Goal: Task Accomplishment & Management: Manage account settings

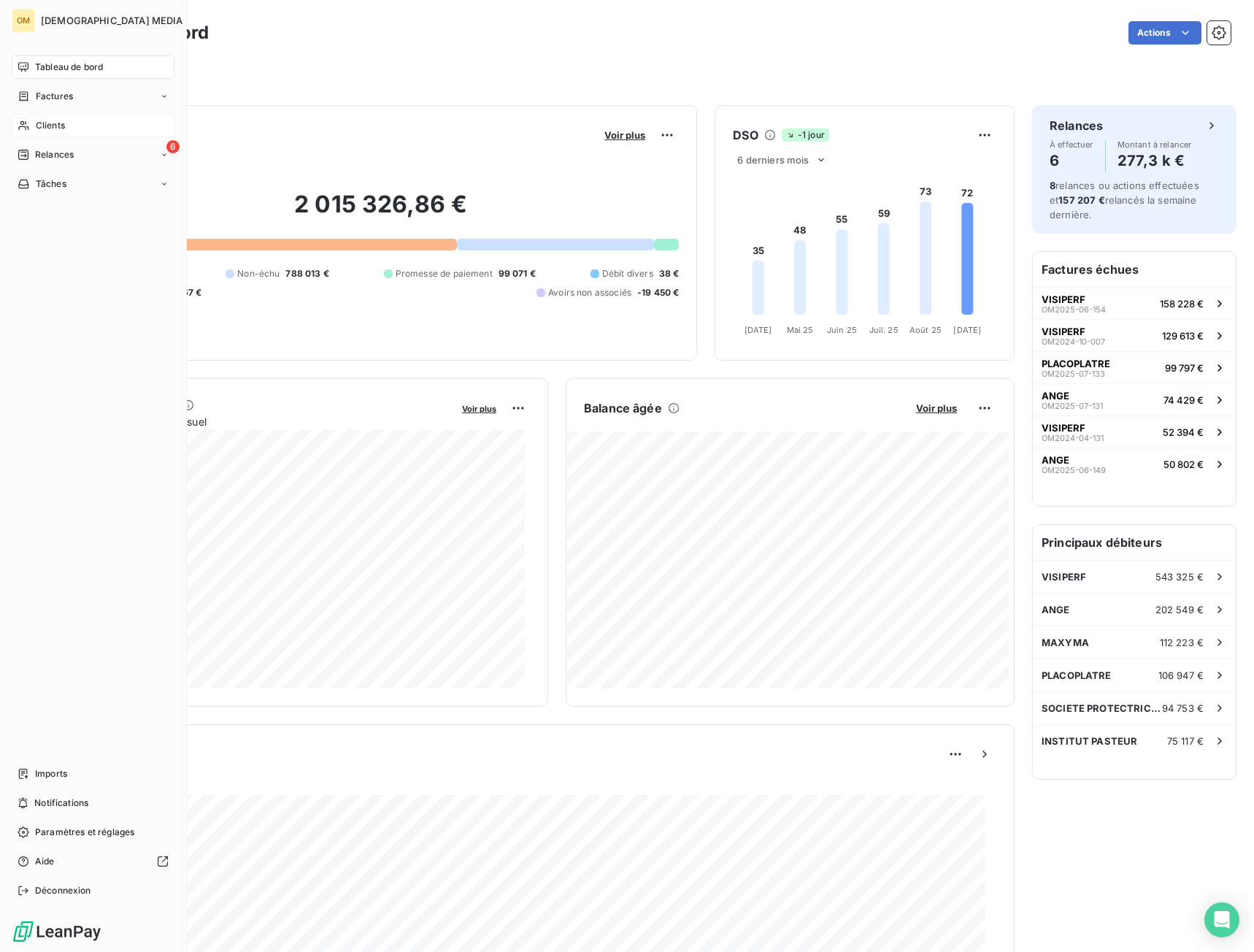
click at [31, 132] on div "Clients" at bounding box center [93, 125] width 163 height 23
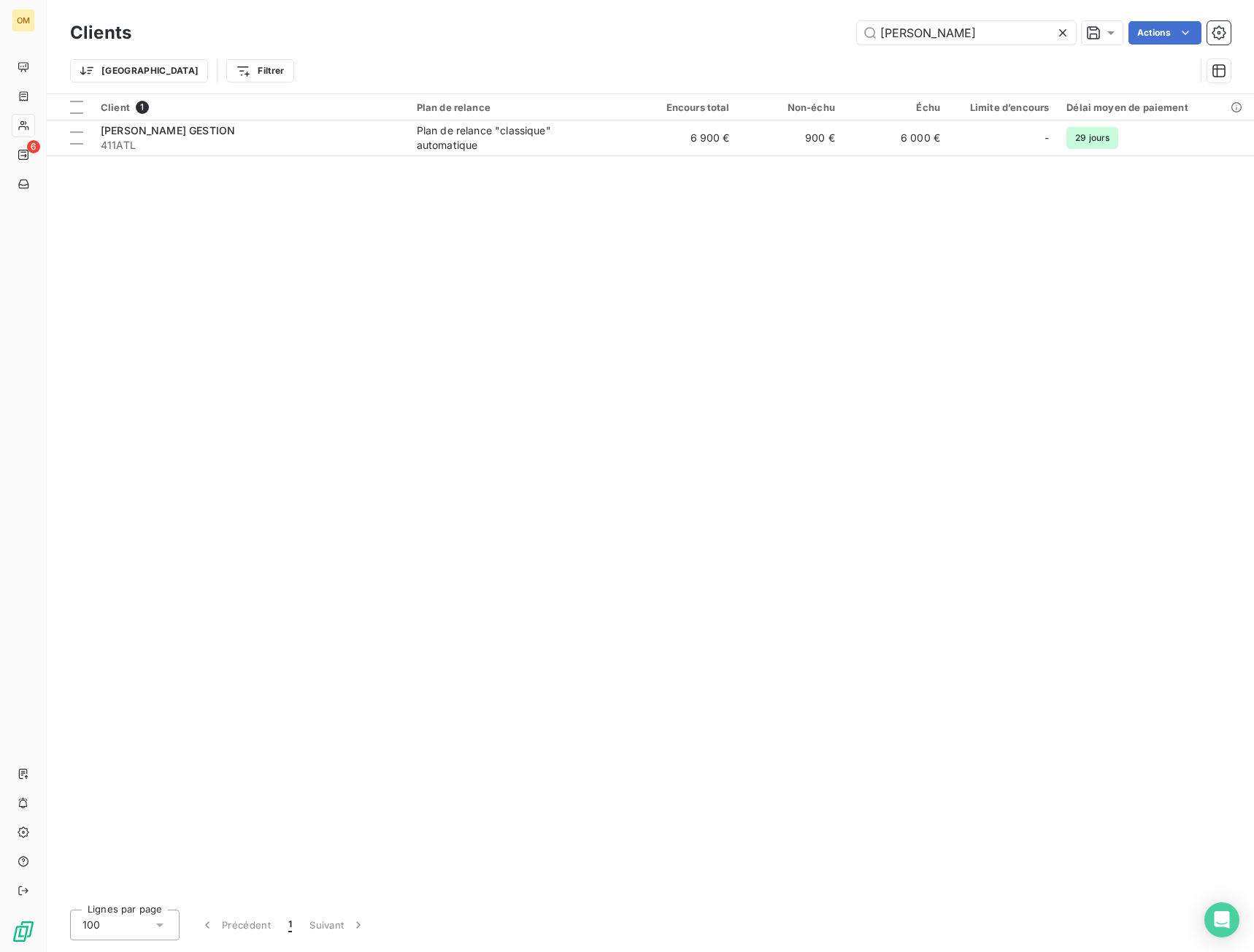
drag, startPoint x: 960, startPoint y: 37, endPoint x: 665, endPoint y: 63, distance: 296.1
click at [665, 63] on div "Clients attila Actions Trier Filtrer" at bounding box center [650, 55] width 1161 height 76
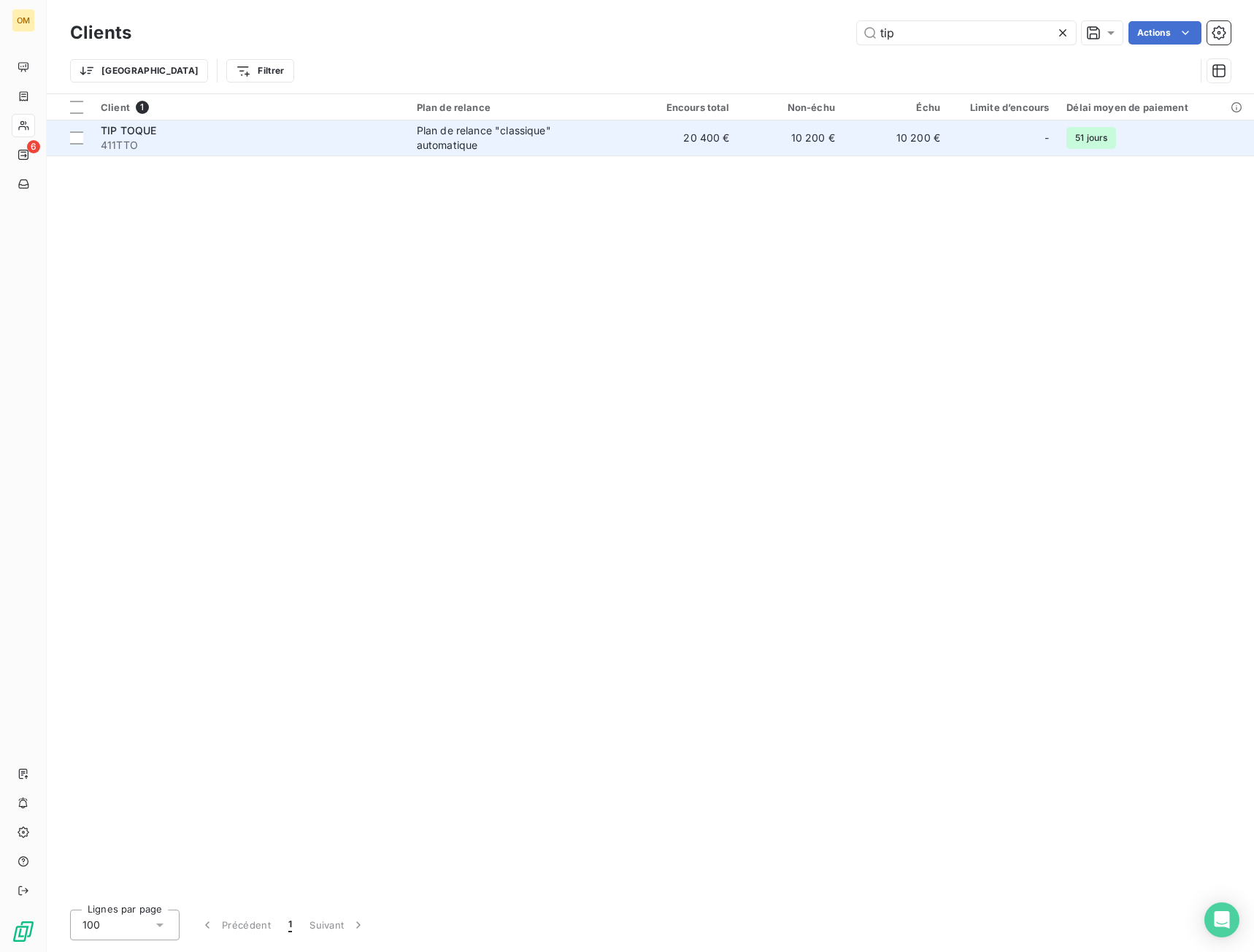
type input "tip"
click at [272, 144] on span "411TTO" at bounding box center [250, 145] width 298 height 15
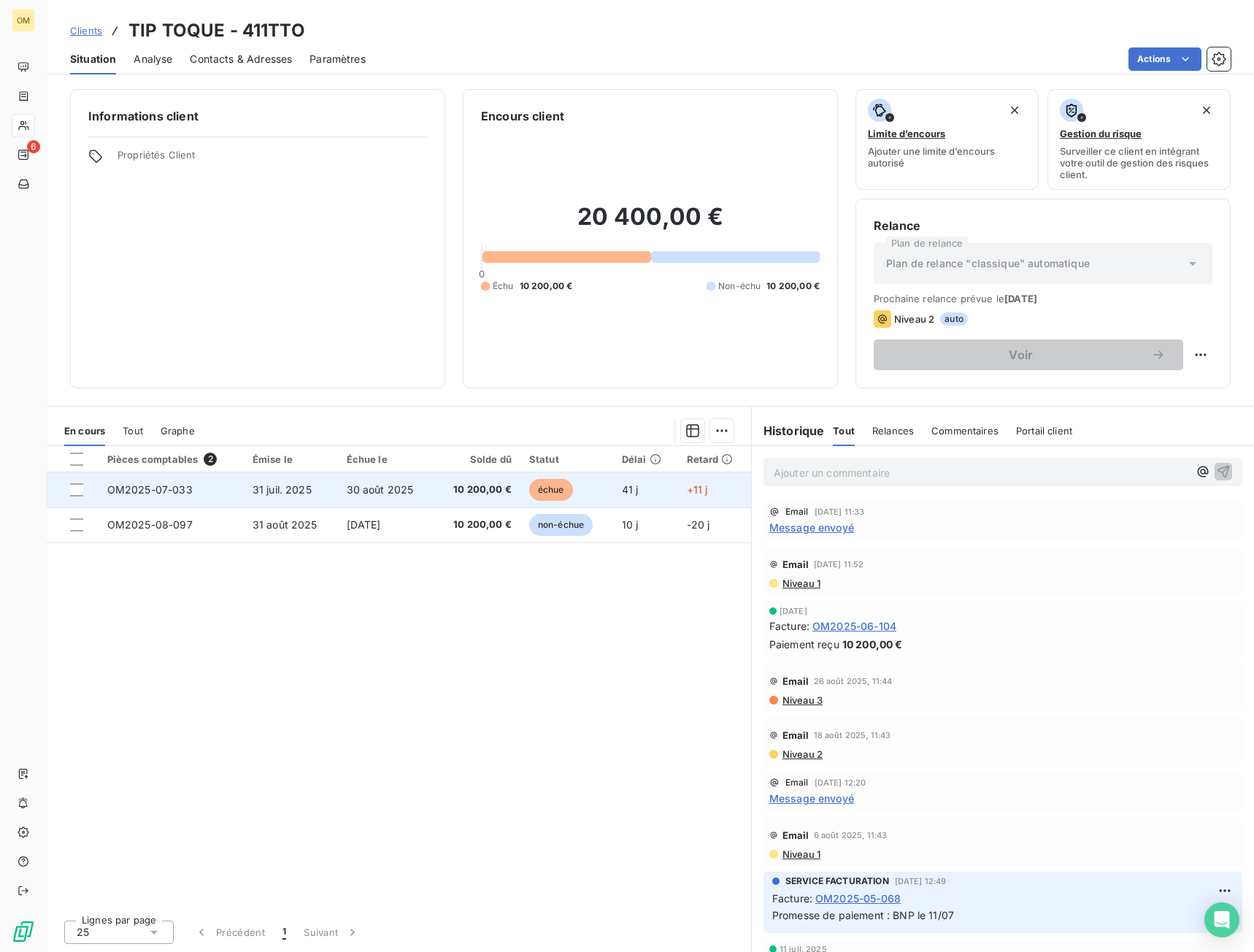
click at [404, 500] on td "30 août 2025" at bounding box center [386, 489] width 96 height 35
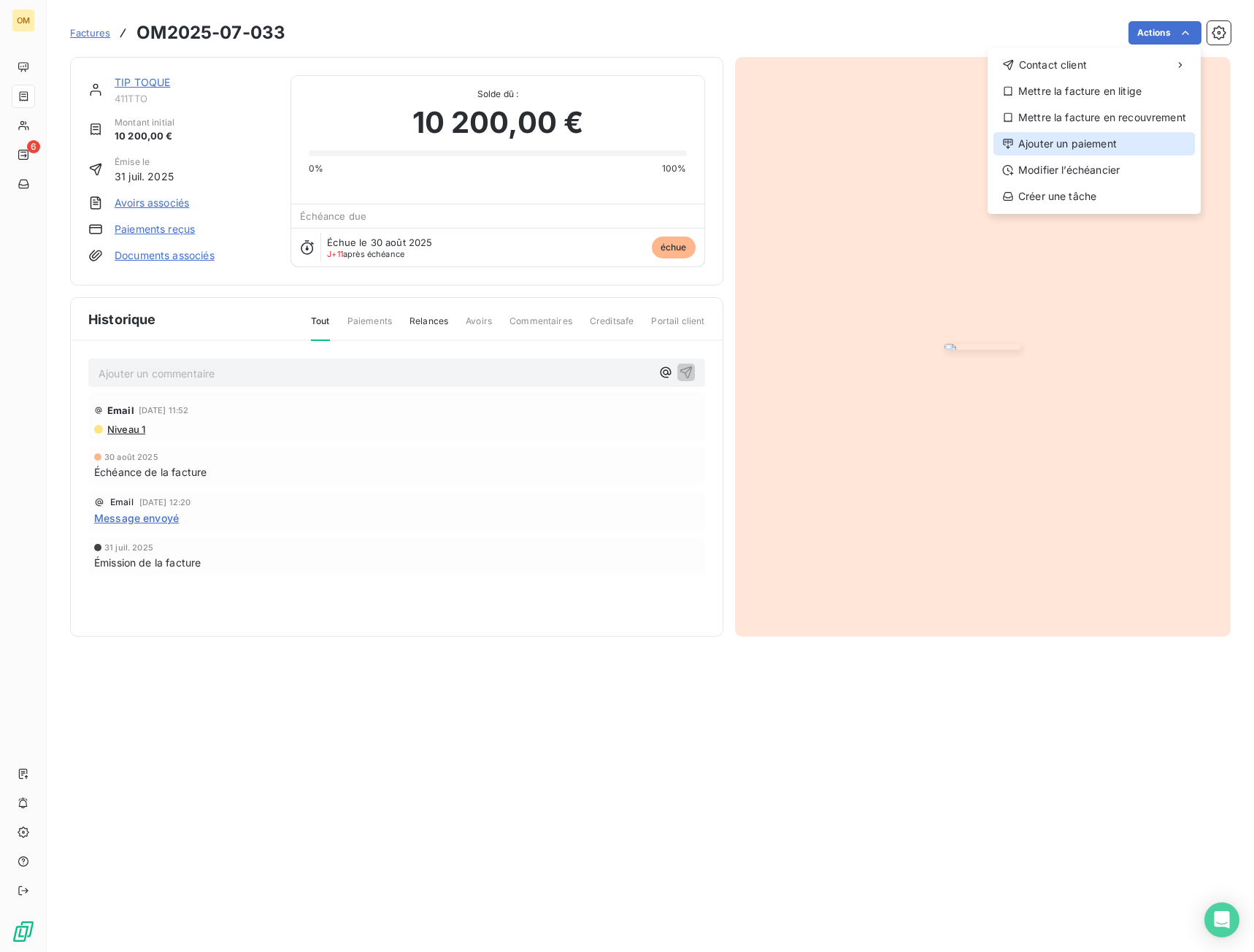
click at [1063, 143] on div "Ajouter un paiement" at bounding box center [1094, 143] width 202 height 23
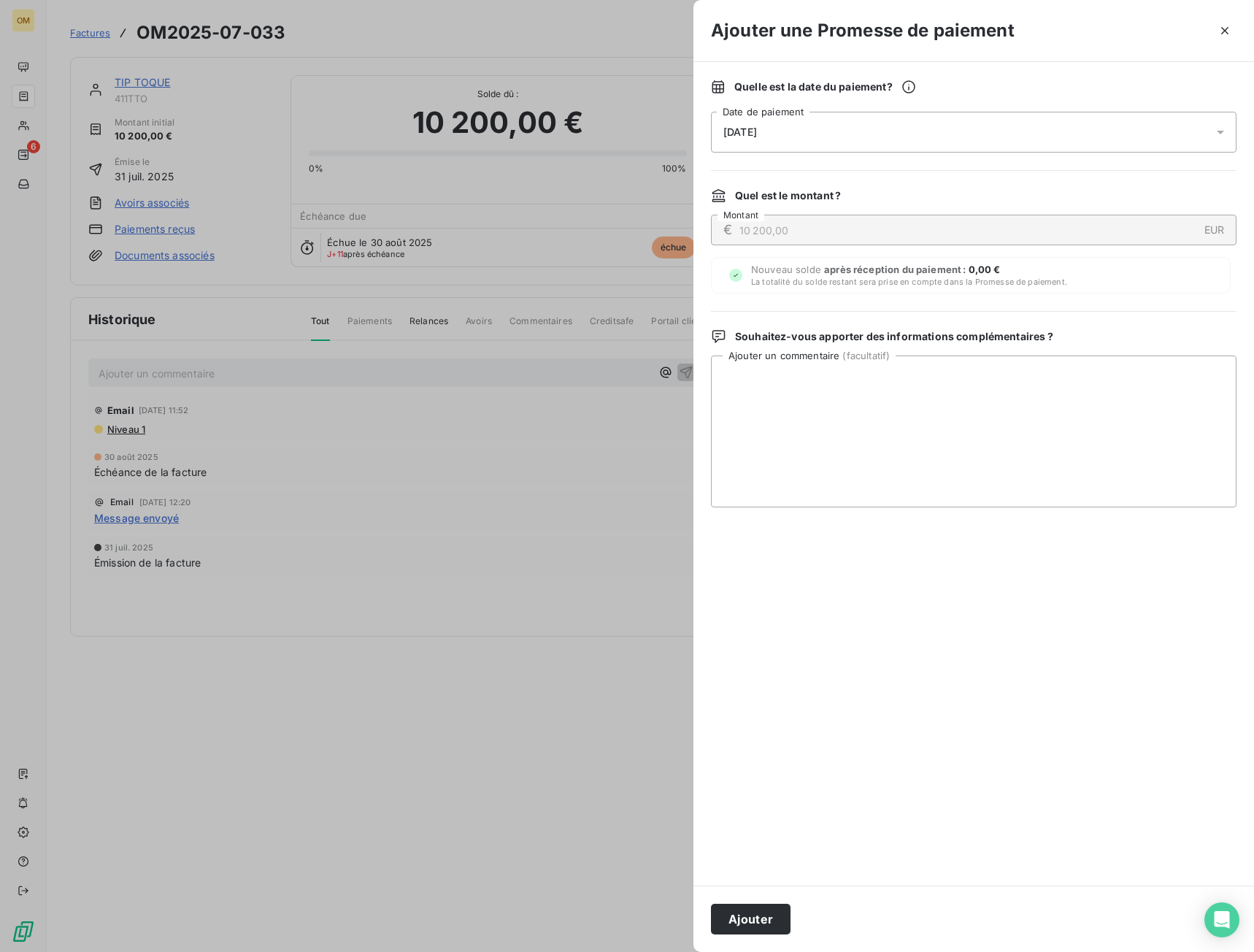
click at [814, 135] on div "[DATE]" at bounding box center [974, 133] width 526 height 41
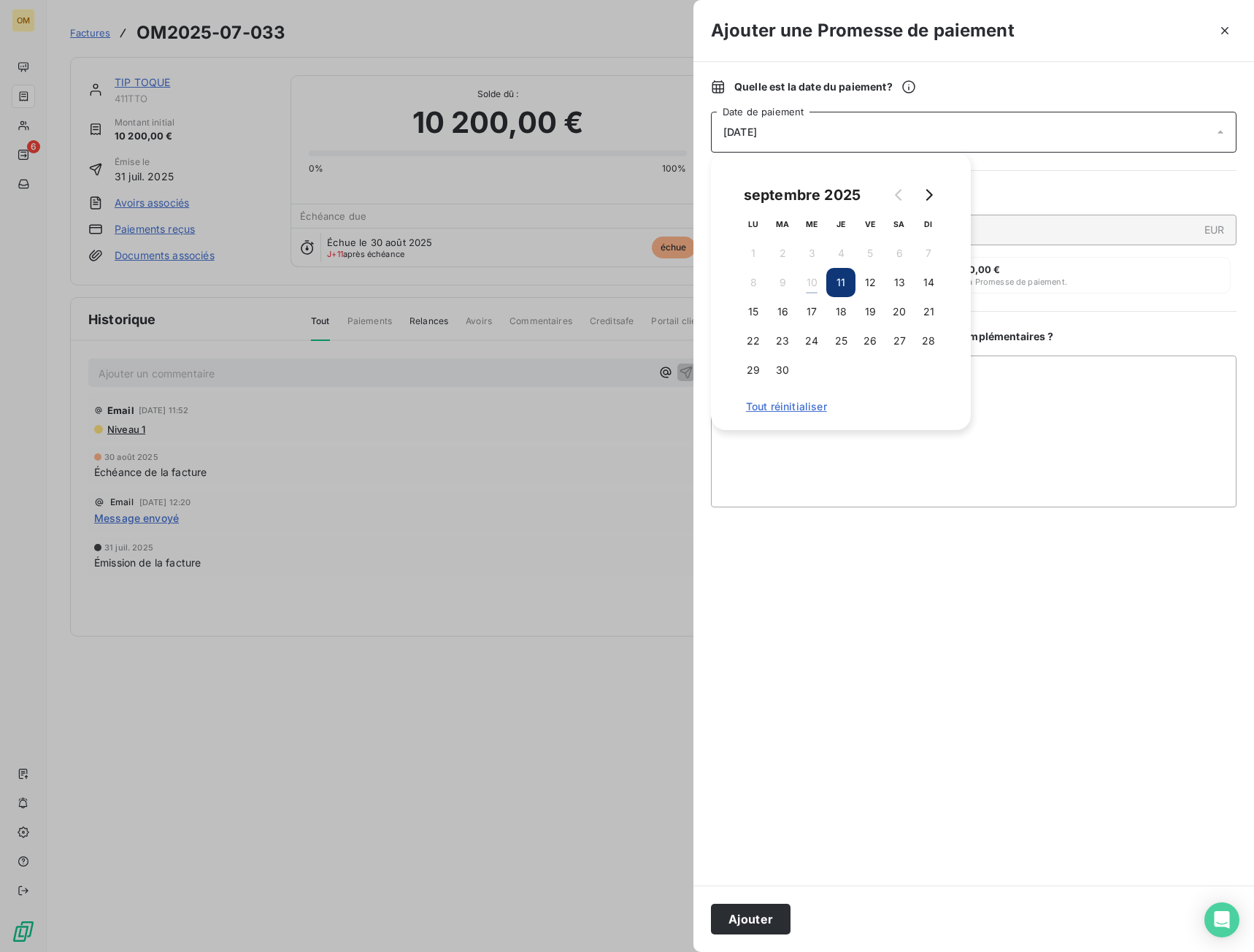
click at [876, 278] on button "12" at bounding box center [870, 282] width 29 height 29
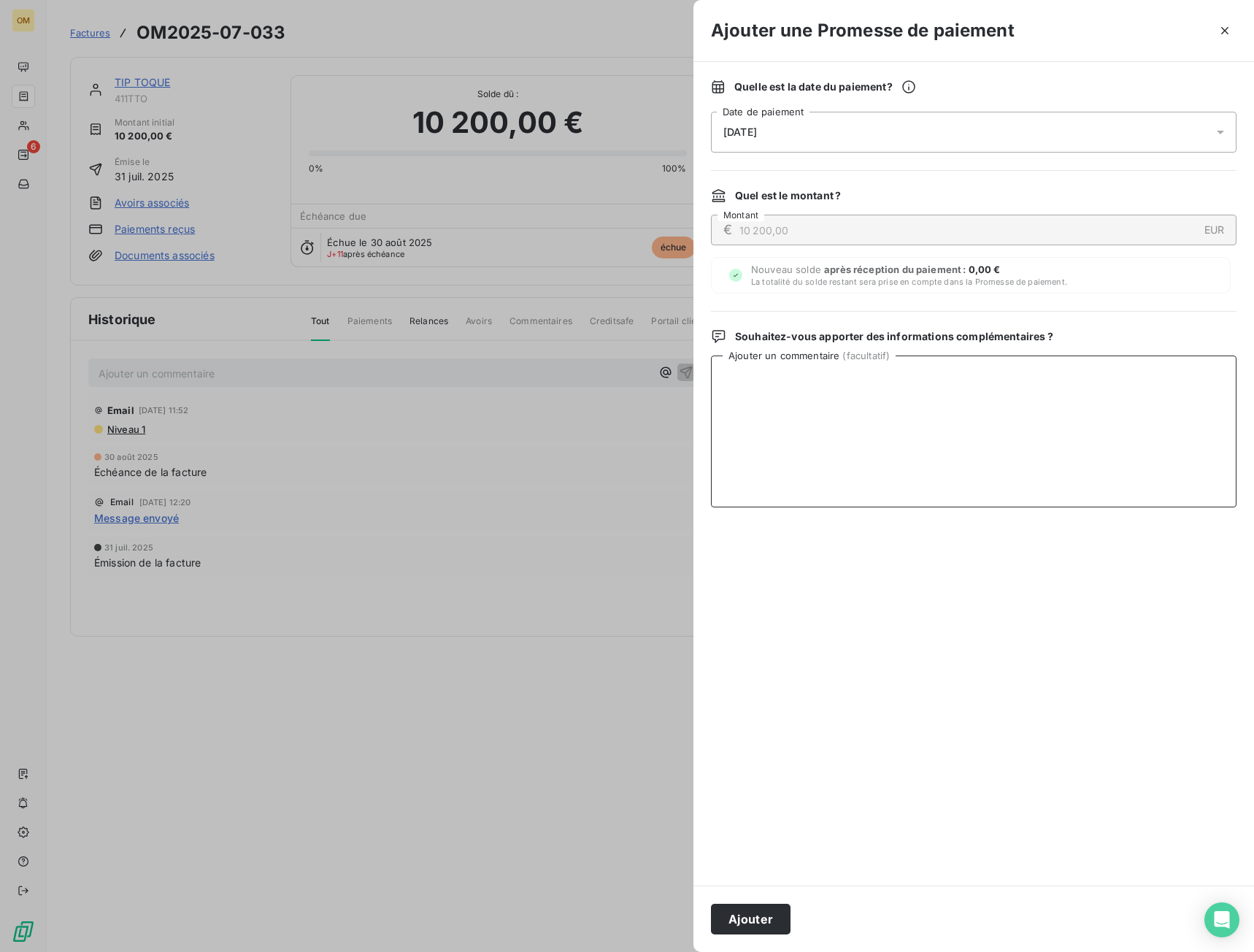
click at [1014, 431] on textarea "Ajouter un commentaire ( facultatif )" at bounding box center [974, 432] width 526 height 152
drag, startPoint x: 982, startPoint y: 412, endPoint x: 688, endPoint y: 394, distance: 294.6
click at [688, 951] on div "Ajouter une Promesse de paiement Quelle est la date du paiement ? [DATE] Date d…" at bounding box center [627, 952] width 1254 height 0
type textarea "PLVT 11/09"
click at [785, 920] on button "Ajouter" at bounding box center [751, 918] width 80 height 30
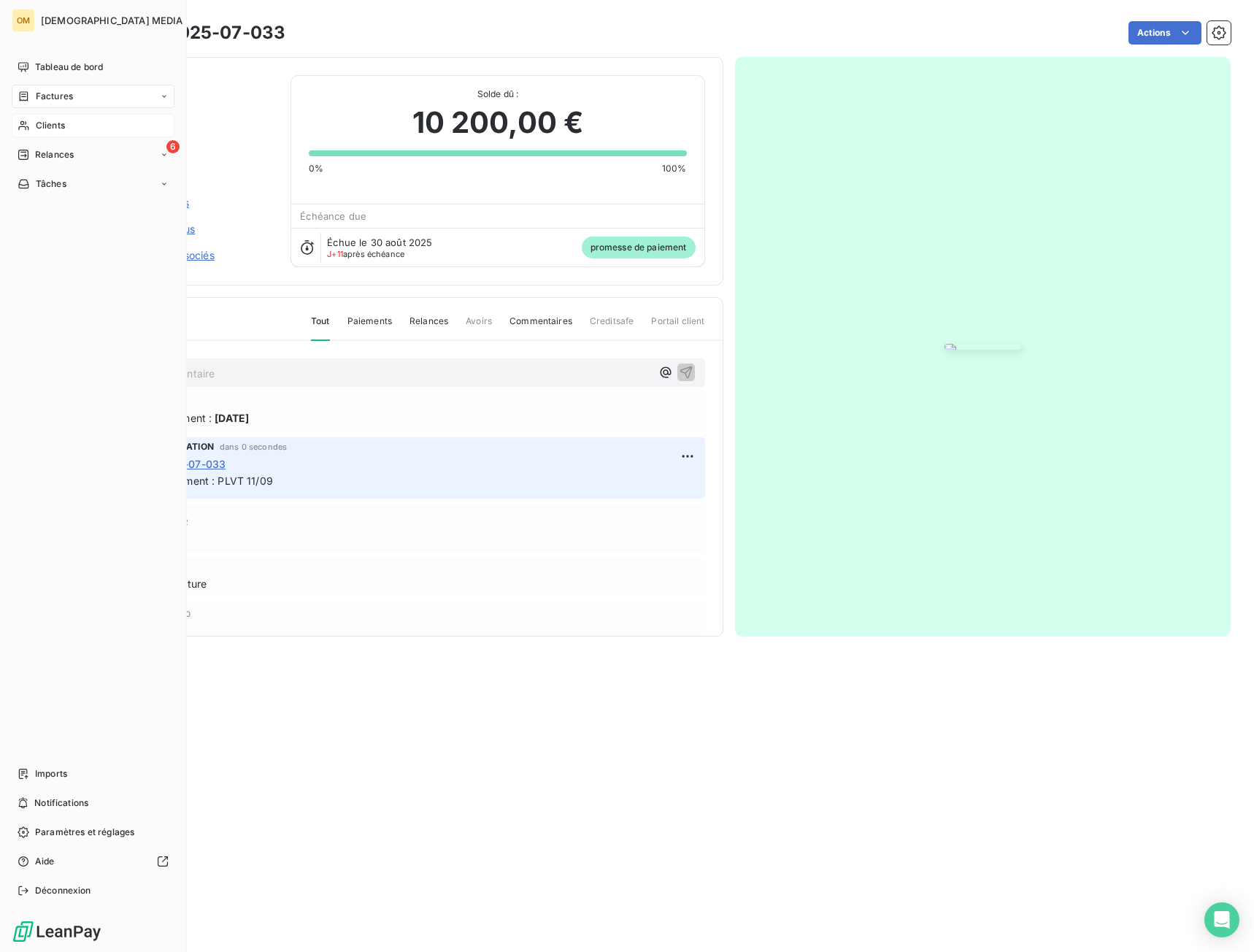
click at [29, 126] on icon at bounding box center [23, 125] width 12 height 12
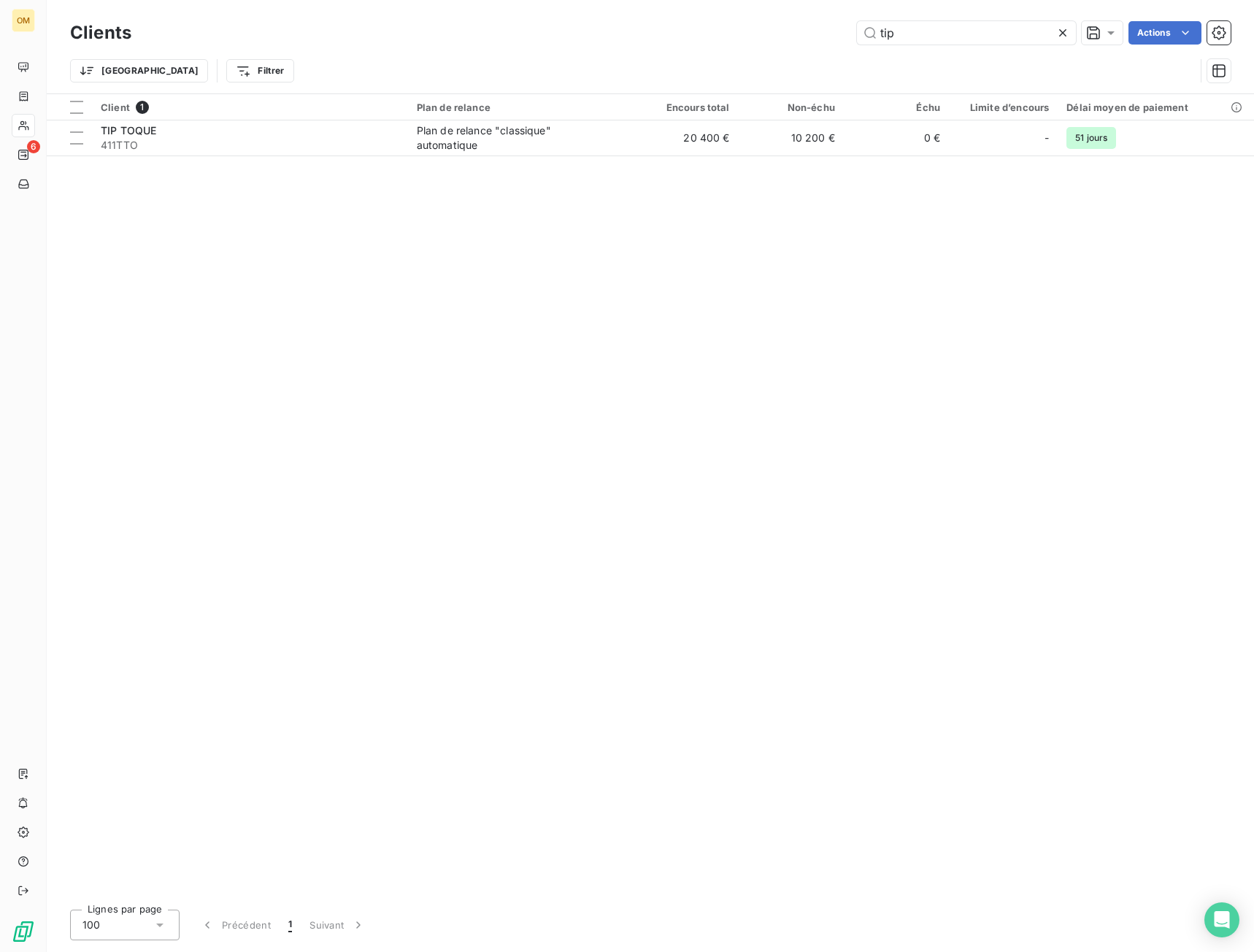
drag, startPoint x: 843, startPoint y: 36, endPoint x: 791, endPoint y: 50, distance: 53.9
click at [795, 48] on div "Clients tip Actions" at bounding box center [650, 32] width 1161 height 30
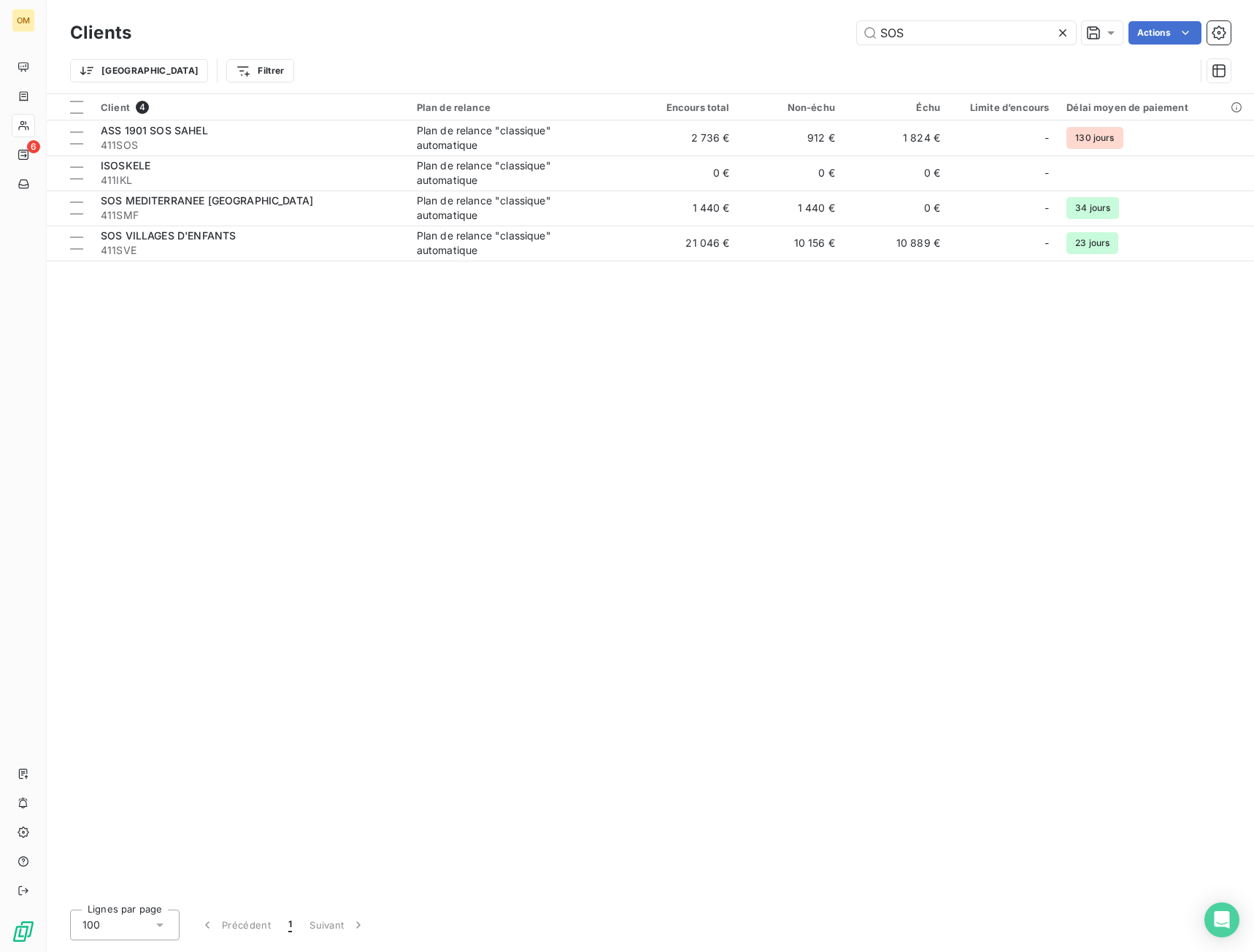
type input "SOS"
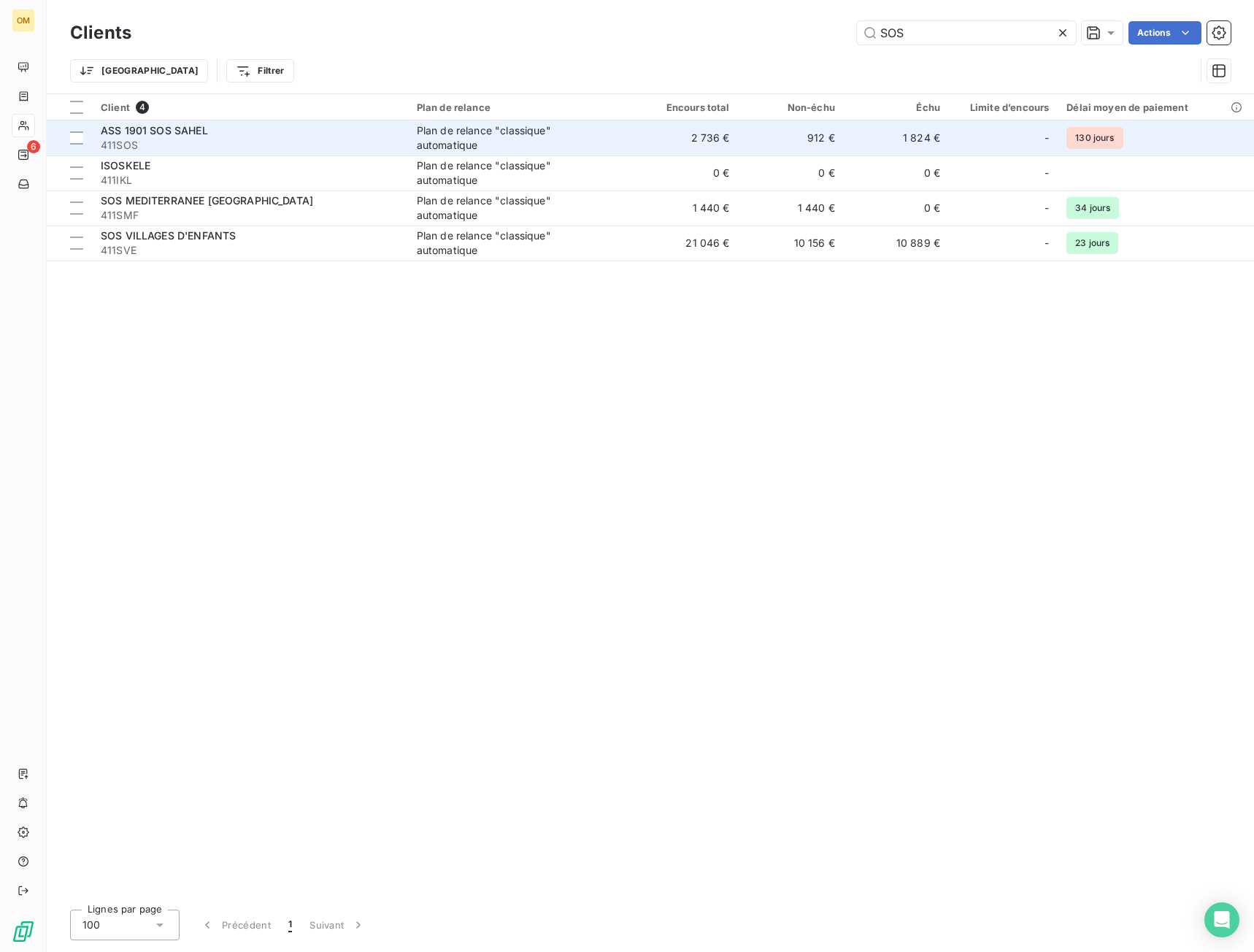
click at [545, 142] on div "Plan de relance "classique" automatique" at bounding box center [508, 138] width 183 height 29
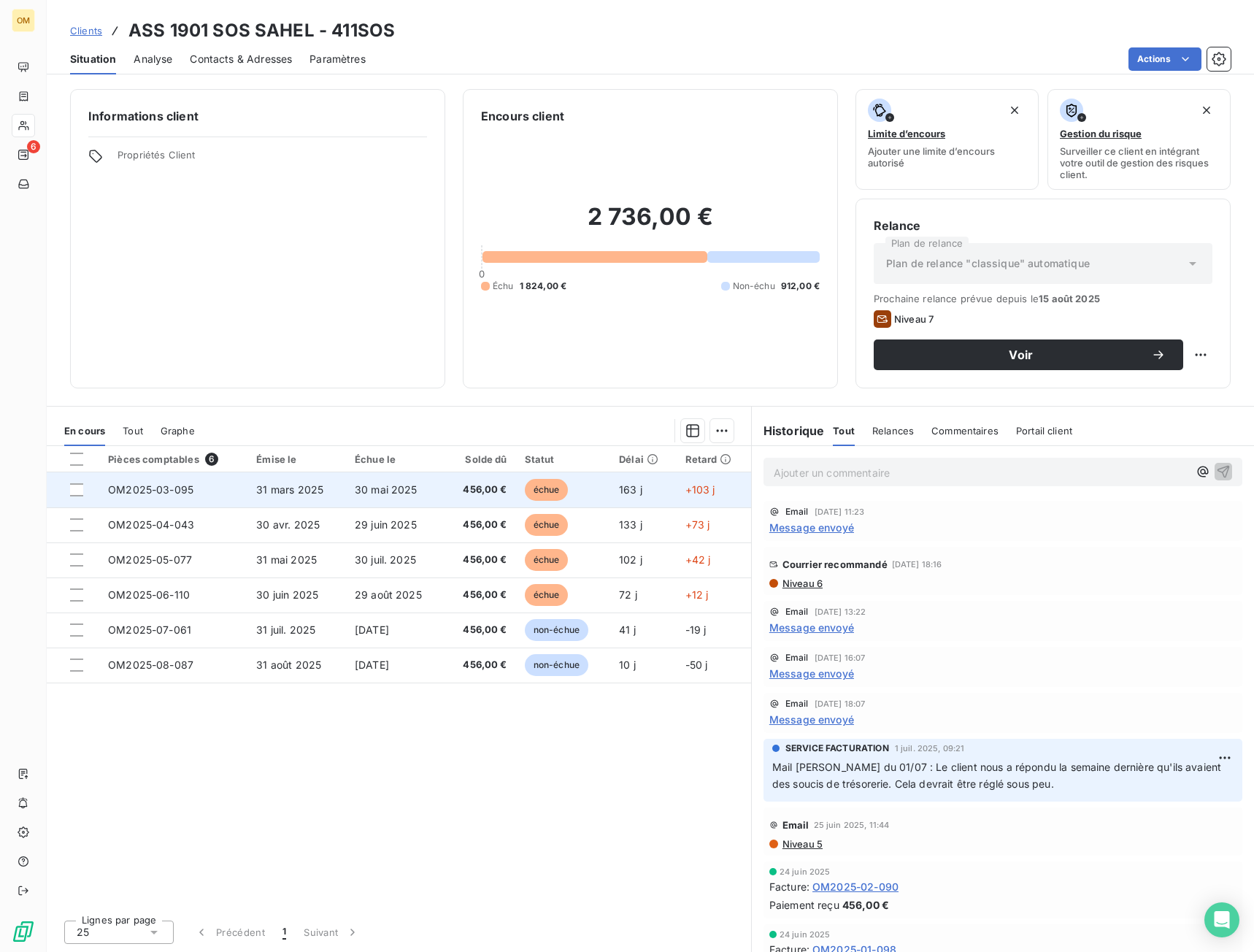
click at [433, 487] on td "30 mai 2025" at bounding box center [395, 489] width 99 height 35
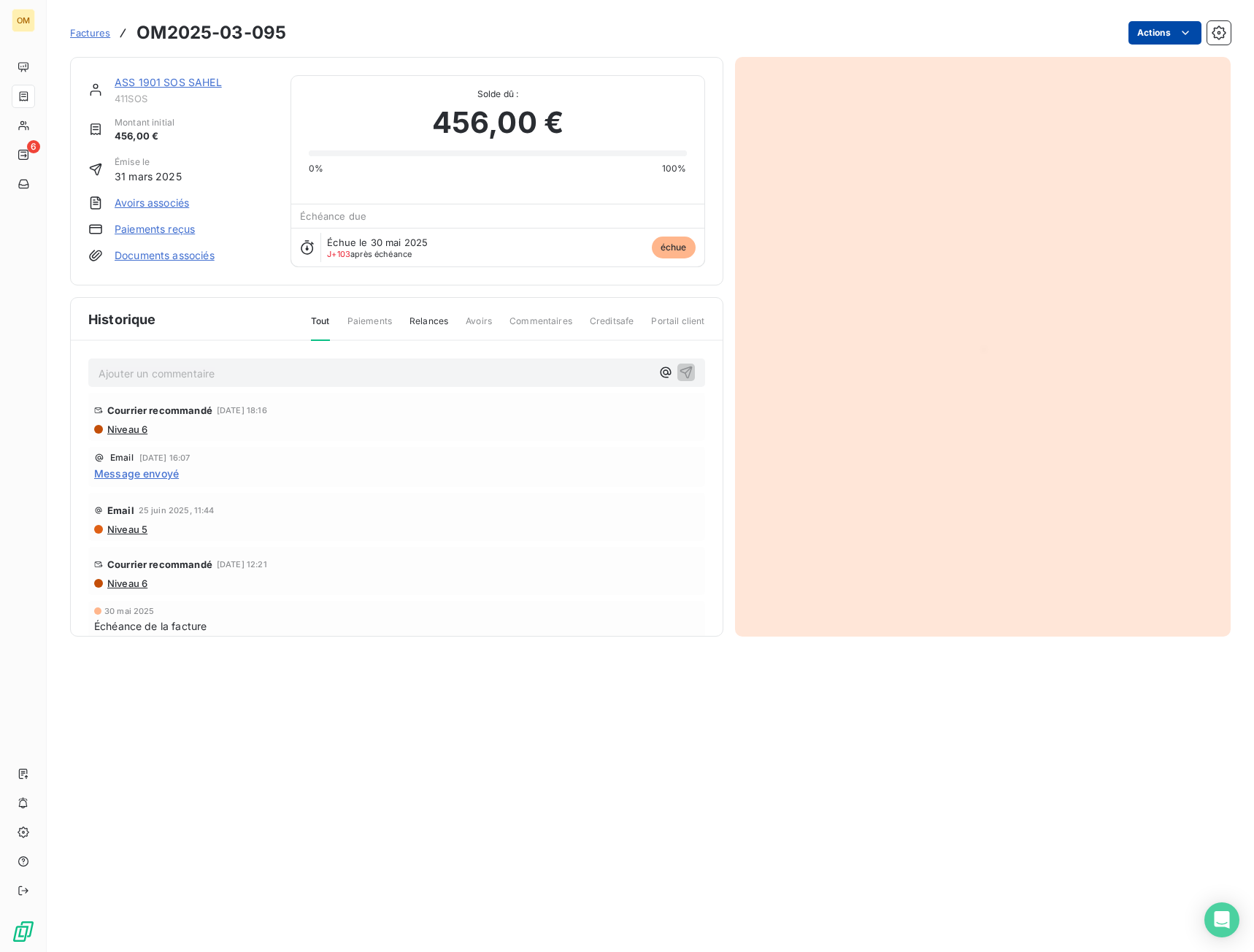
click at [1164, 25] on html "OM 6 Factures OM2025-03-095 Actions ASS 1901 SOS SAHEL 411SOS Montant initial 4…" at bounding box center [627, 476] width 1254 height 952
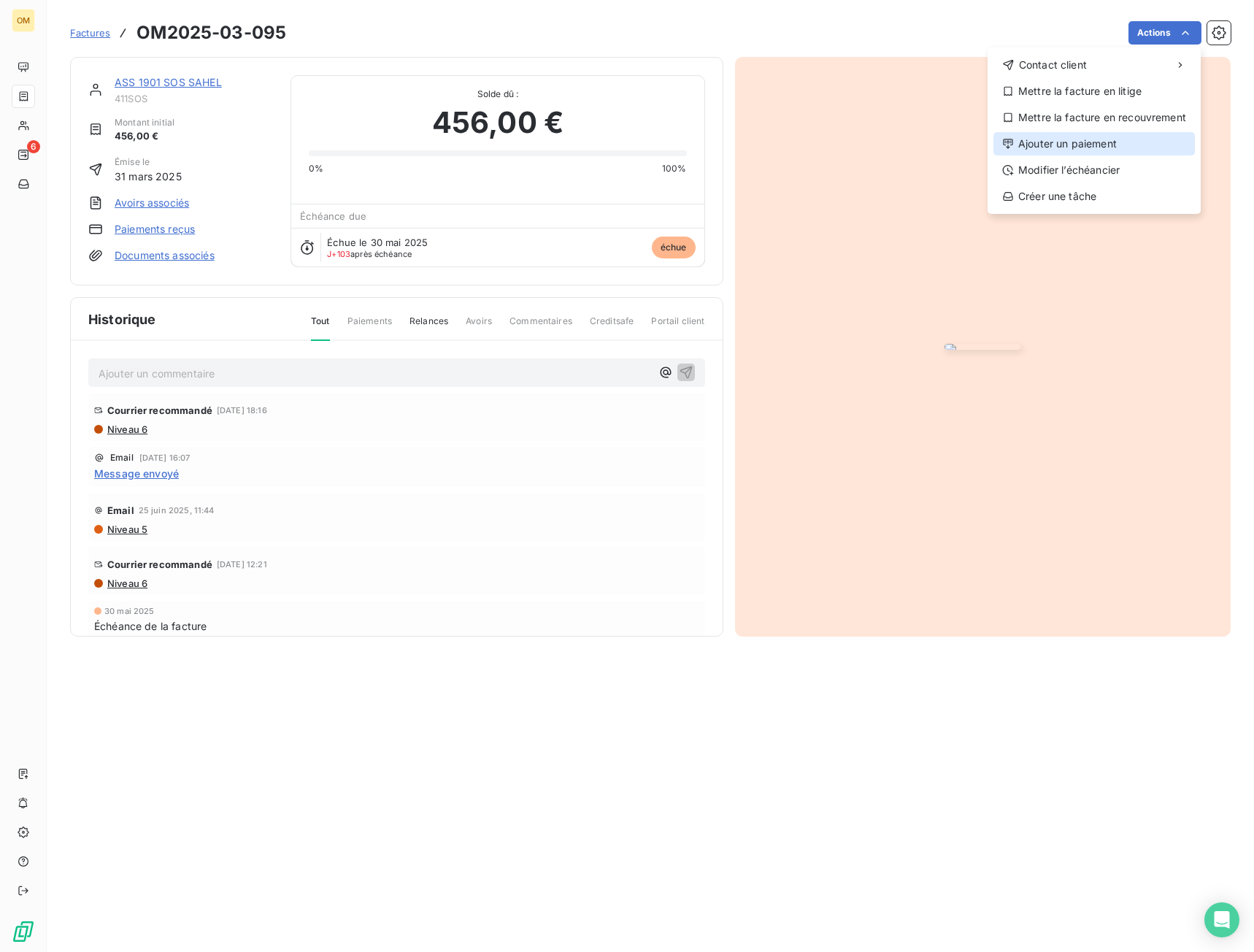
click at [1081, 134] on div "Ajouter un paiement" at bounding box center [1094, 143] width 202 height 23
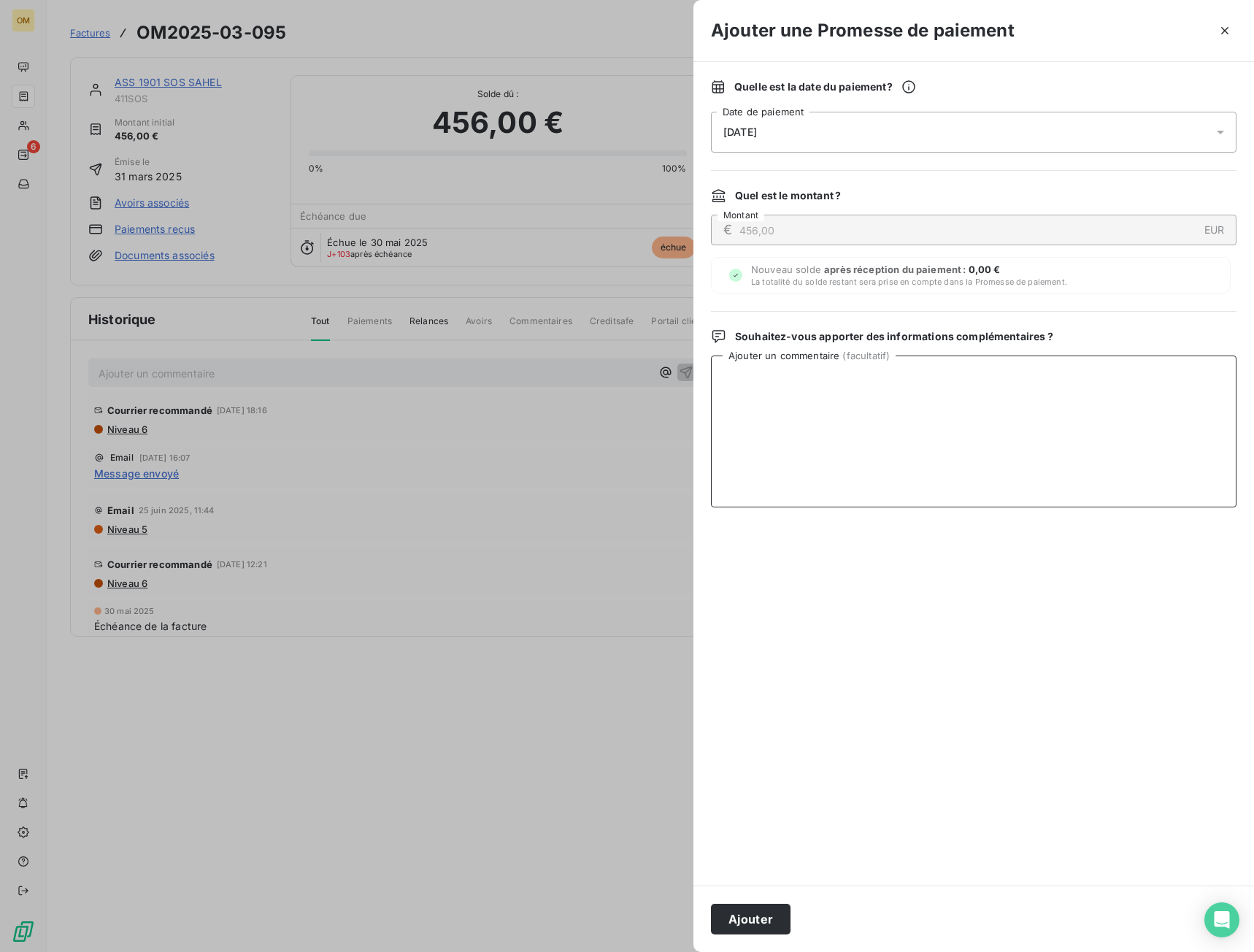
click at [898, 400] on textarea "Ajouter un commentaire ( facultatif )" at bounding box center [974, 432] width 526 height 152
paste textarea "PLVT 11/09"
click at [856, 131] on div "[DATE]" at bounding box center [974, 133] width 526 height 41
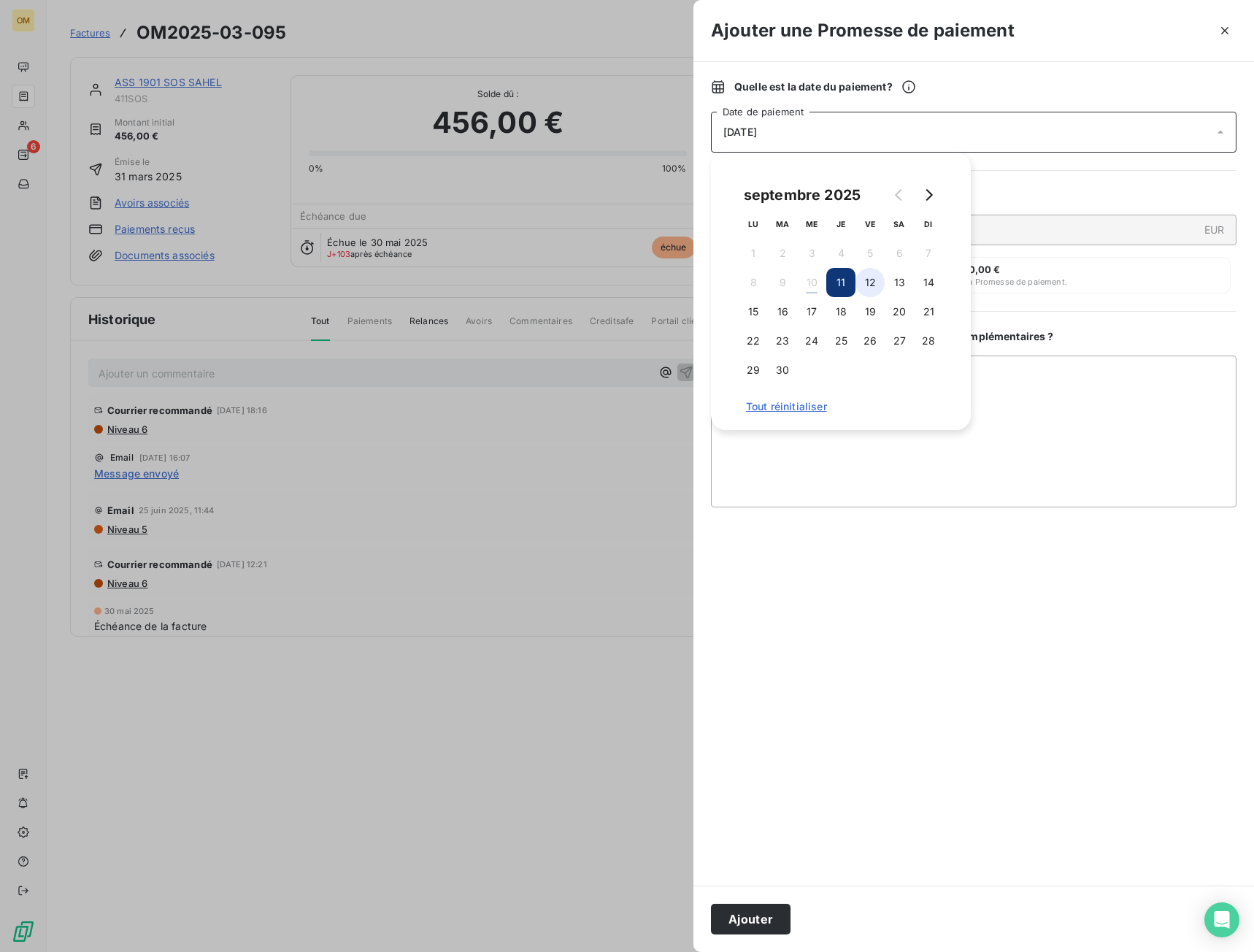
click at [868, 279] on button "12" at bounding box center [870, 282] width 29 height 29
drag, startPoint x: 939, startPoint y: 474, endPoint x: 891, endPoint y: 429, distance: 65.8
click at [939, 474] on textarea "PLVT 11/09" at bounding box center [974, 432] width 526 height 152
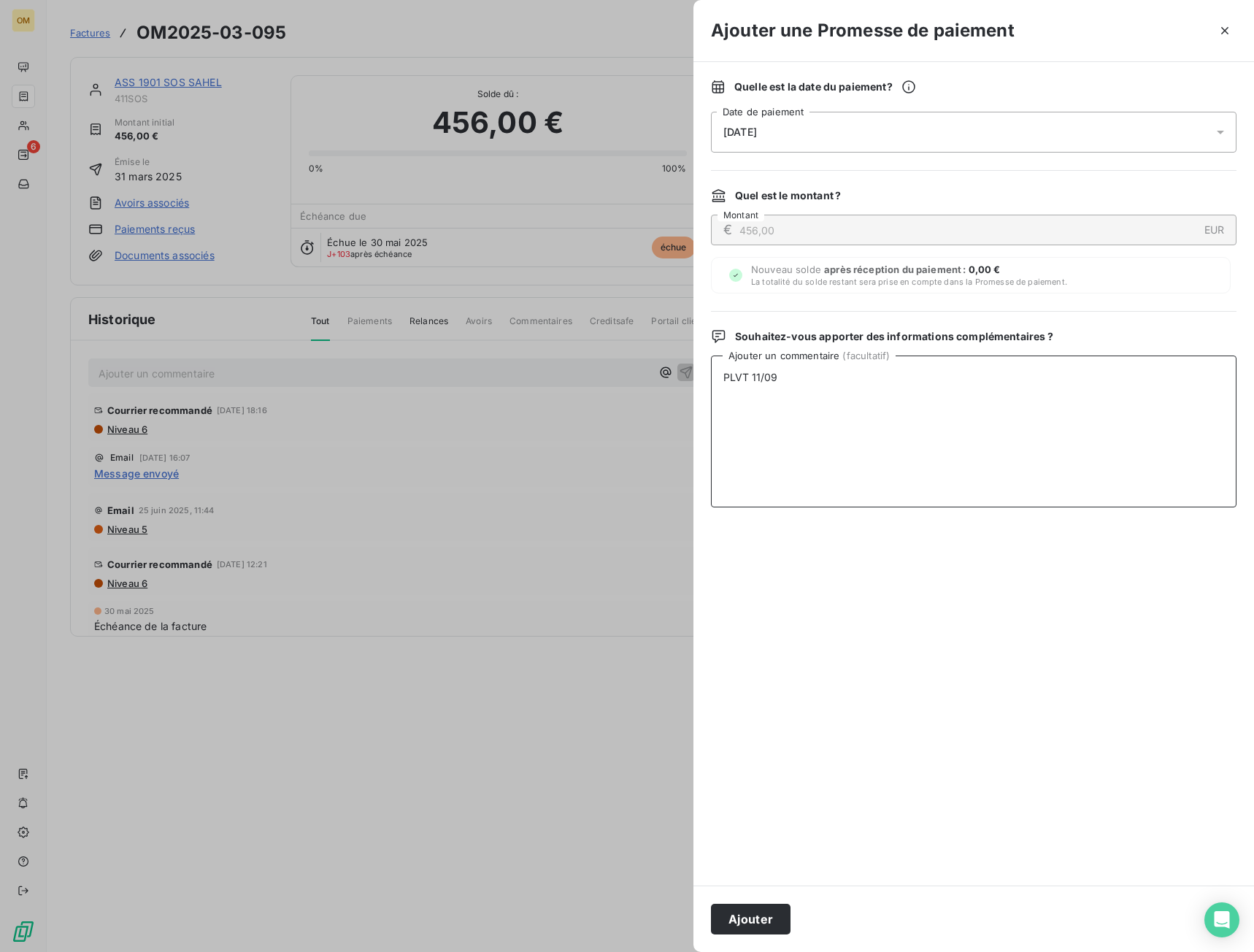
drag, startPoint x: 863, startPoint y: 390, endPoint x: 554, endPoint y: 413, distance: 309.9
click at [549, 951] on div "Ajouter une Promesse de paiement Quelle est la date du paiement ? [DATE] Date d…" at bounding box center [627, 952] width 1254 height 0
click at [743, 380] on textarea "PLVT 11/09" at bounding box center [974, 432] width 526 height 152
click at [736, 371] on textarea "PLVT 11/09" at bounding box center [974, 432] width 526 height 152
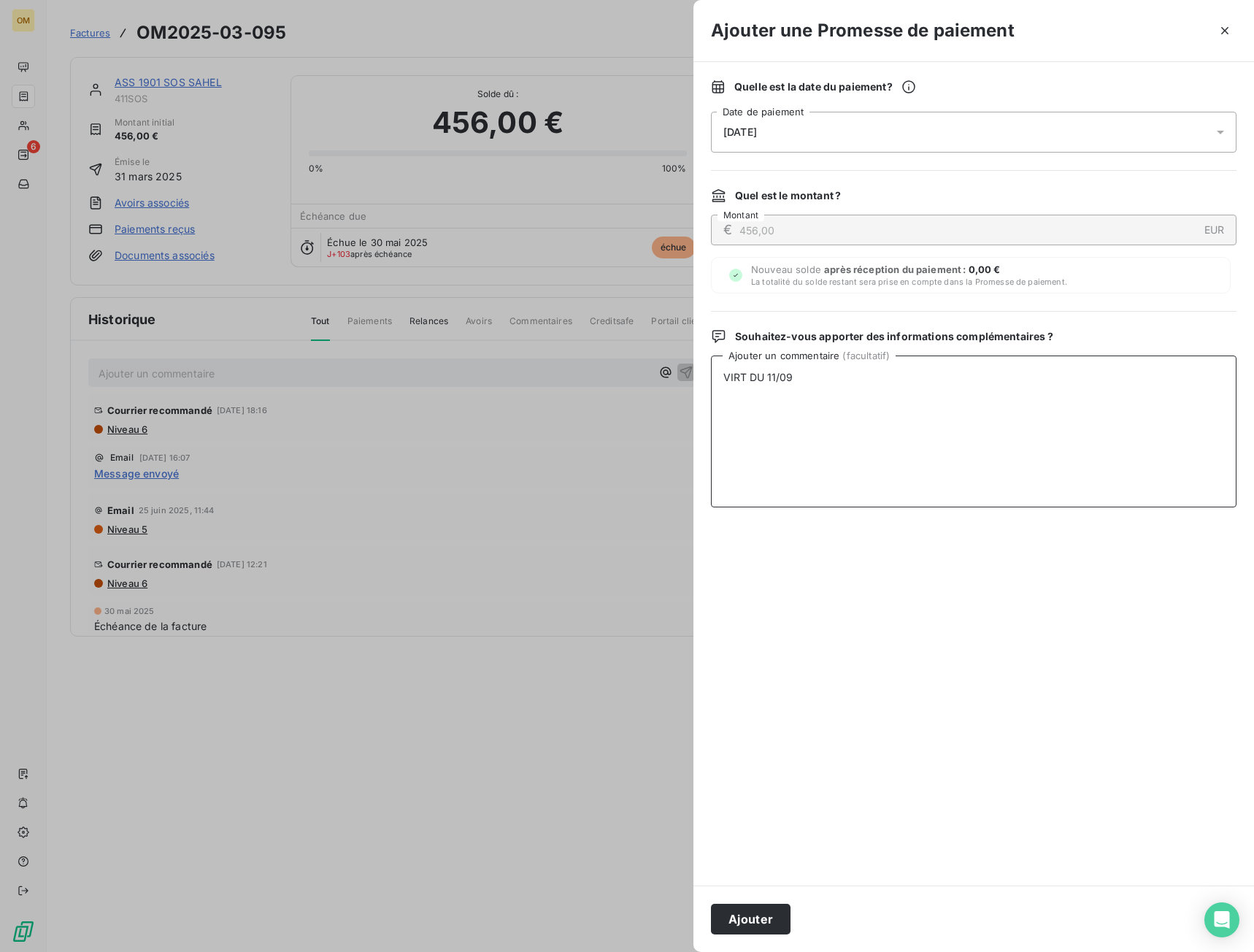
drag, startPoint x: 889, startPoint y: 377, endPoint x: 704, endPoint y: 390, distance: 185.5
click at [704, 390] on div "Quelle est la date du paiement ? [DATE] Date de paiement Quel est le montant ? …" at bounding box center [974, 474] width 561 height 824
type textarea "VIRT DU 11/09"
click at [753, 928] on button "Ajouter" at bounding box center [751, 918] width 80 height 30
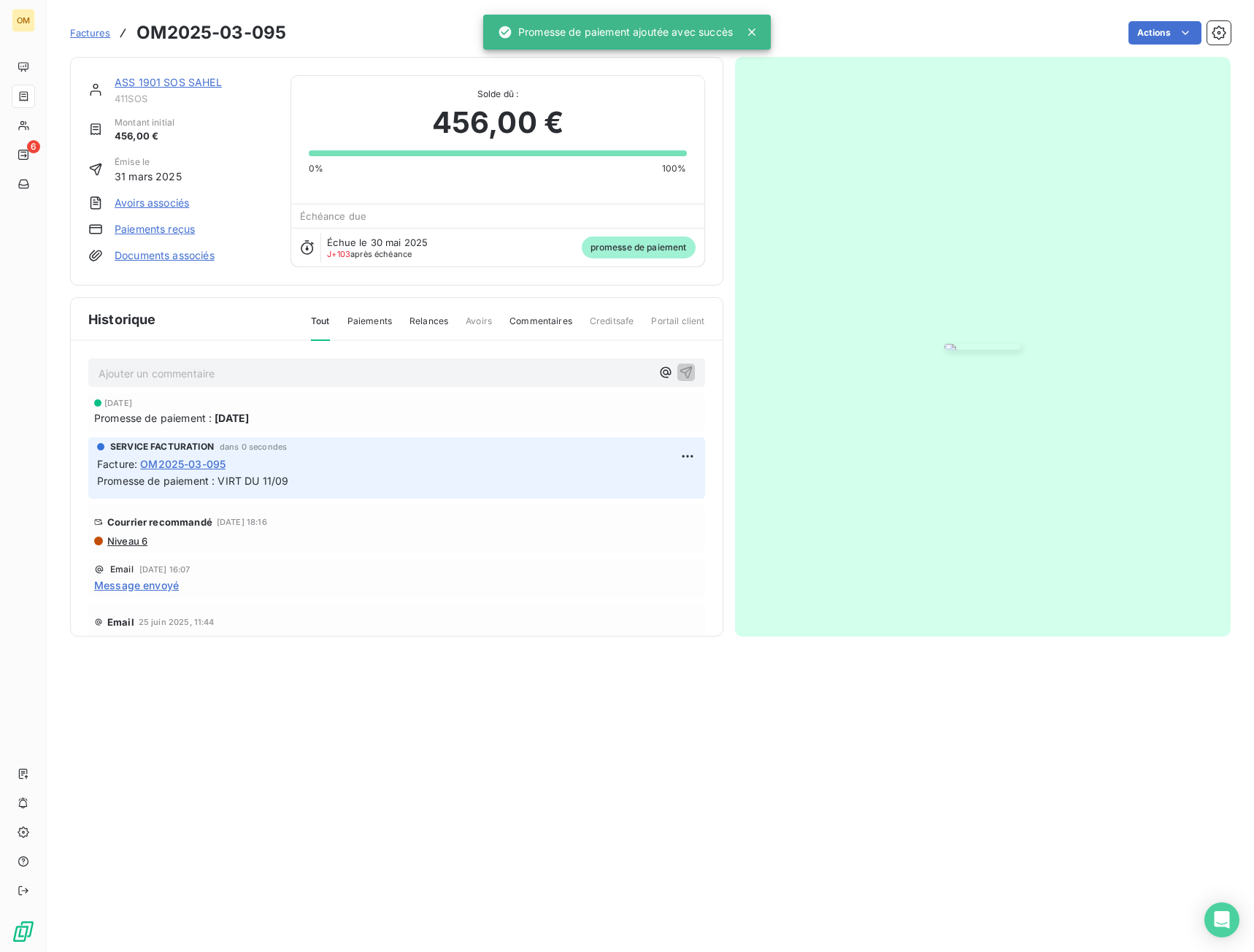
click at [195, 76] on link "ASS 1901 SOS SAHEL" at bounding box center [168, 82] width 107 height 12
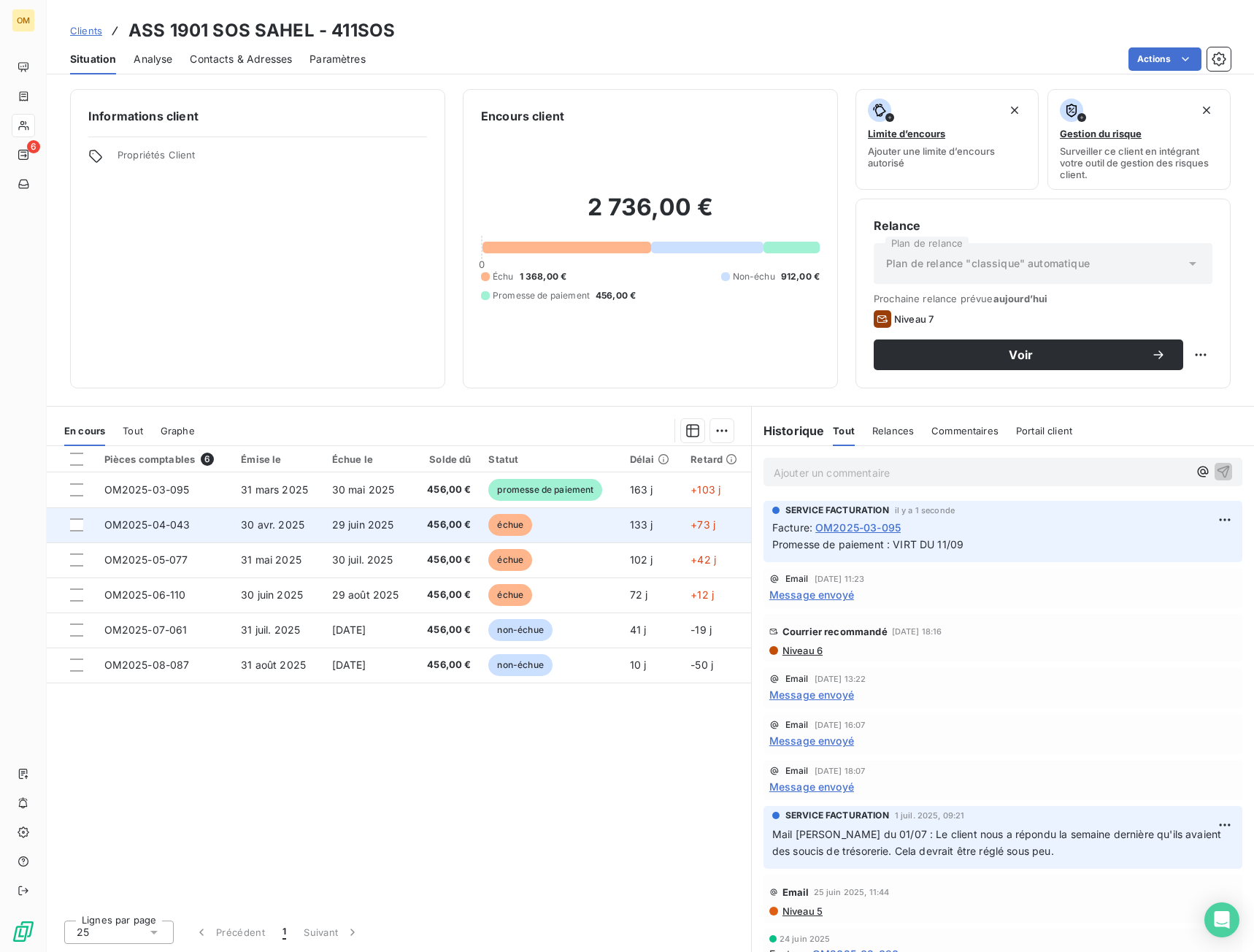
click at [395, 520] on td "29 juin 2025" at bounding box center [369, 525] width 91 height 35
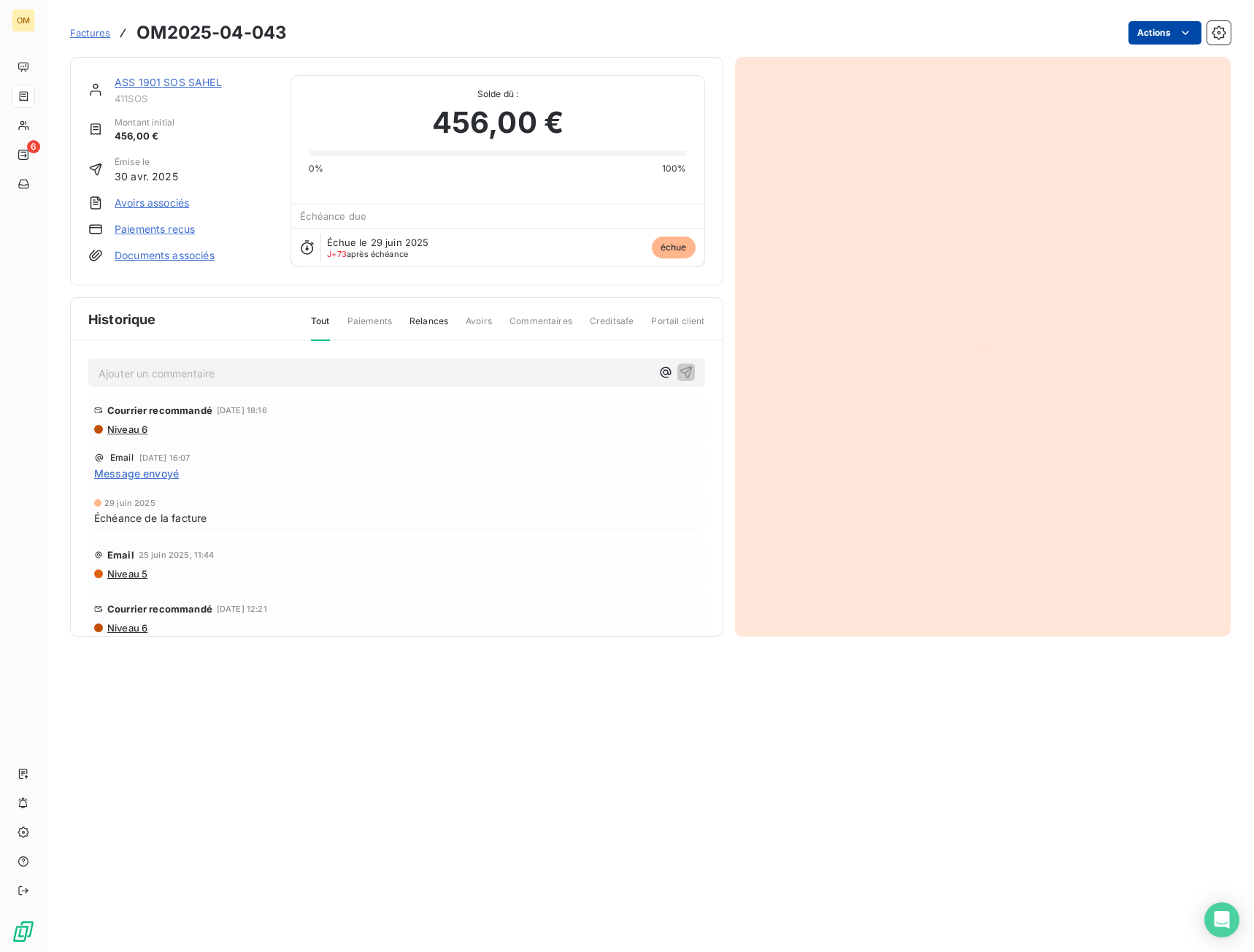
click at [1160, 37] on html "OM 6 Factures OM2025-04-043 Actions ASS 1901 SOS SAHEL 411SOS Montant initial 4…" at bounding box center [627, 476] width 1254 height 952
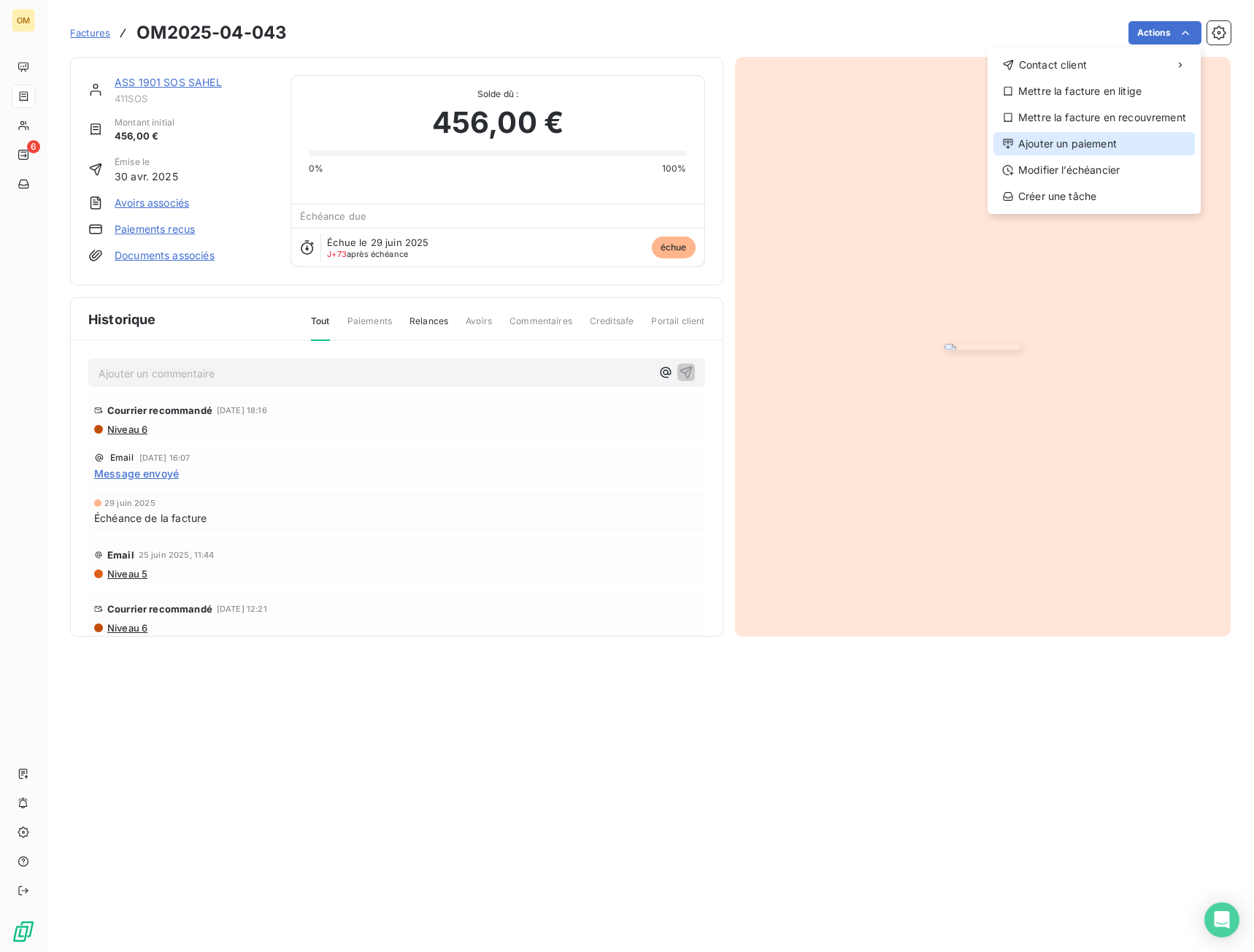
click at [1074, 147] on div "Ajouter un paiement" at bounding box center [1094, 143] width 202 height 23
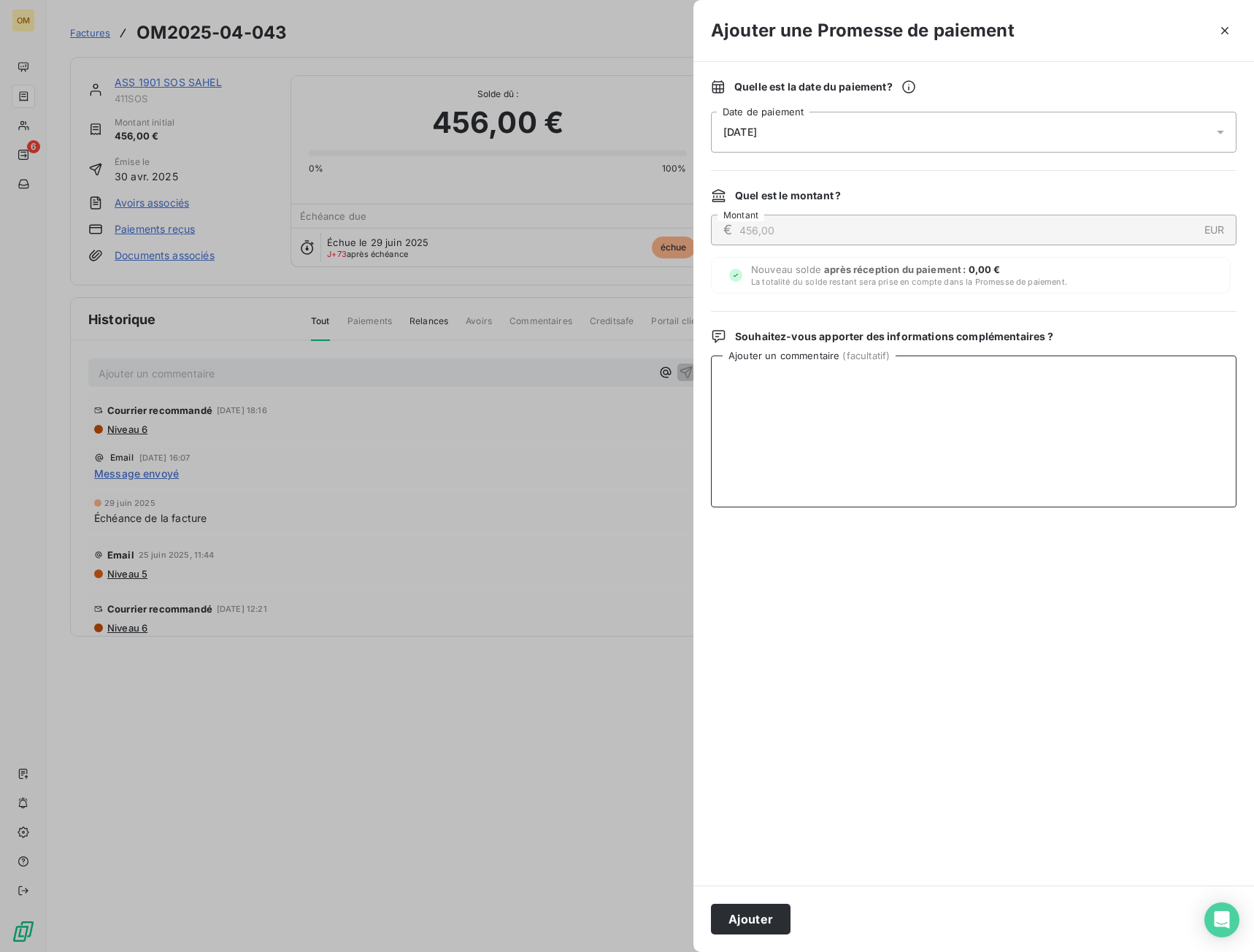
click at [826, 402] on textarea "Ajouter un commentaire ( facultatif )" at bounding box center [974, 432] width 526 height 152
paste textarea "VIRT DU 11/09"
type textarea "VIRT DU 11/09"
click at [812, 141] on div "[DATE]" at bounding box center [974, 133] width 526 height 41
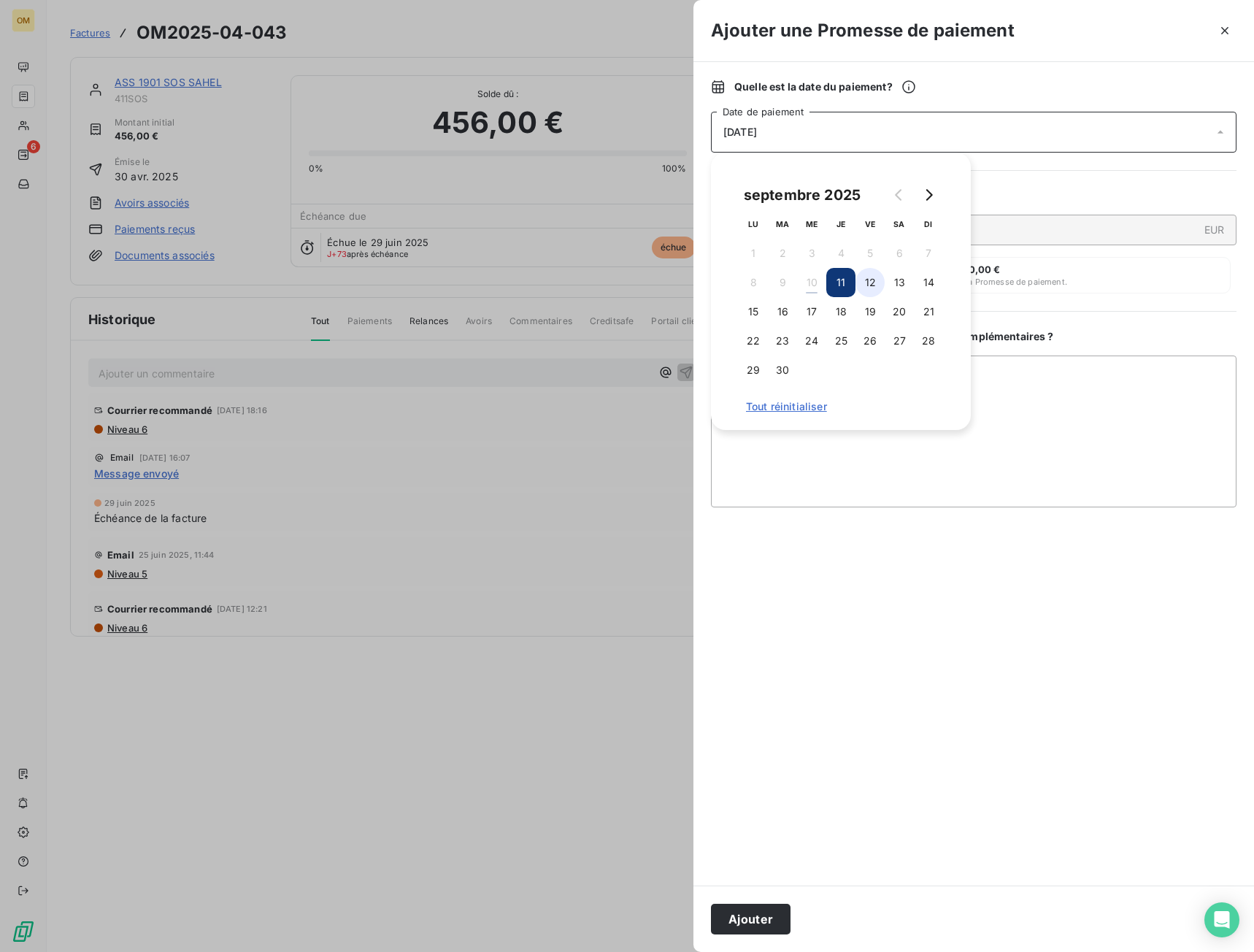
click at [862, 275] on button "12" at bounding box center [870, 282] width 29 height 29
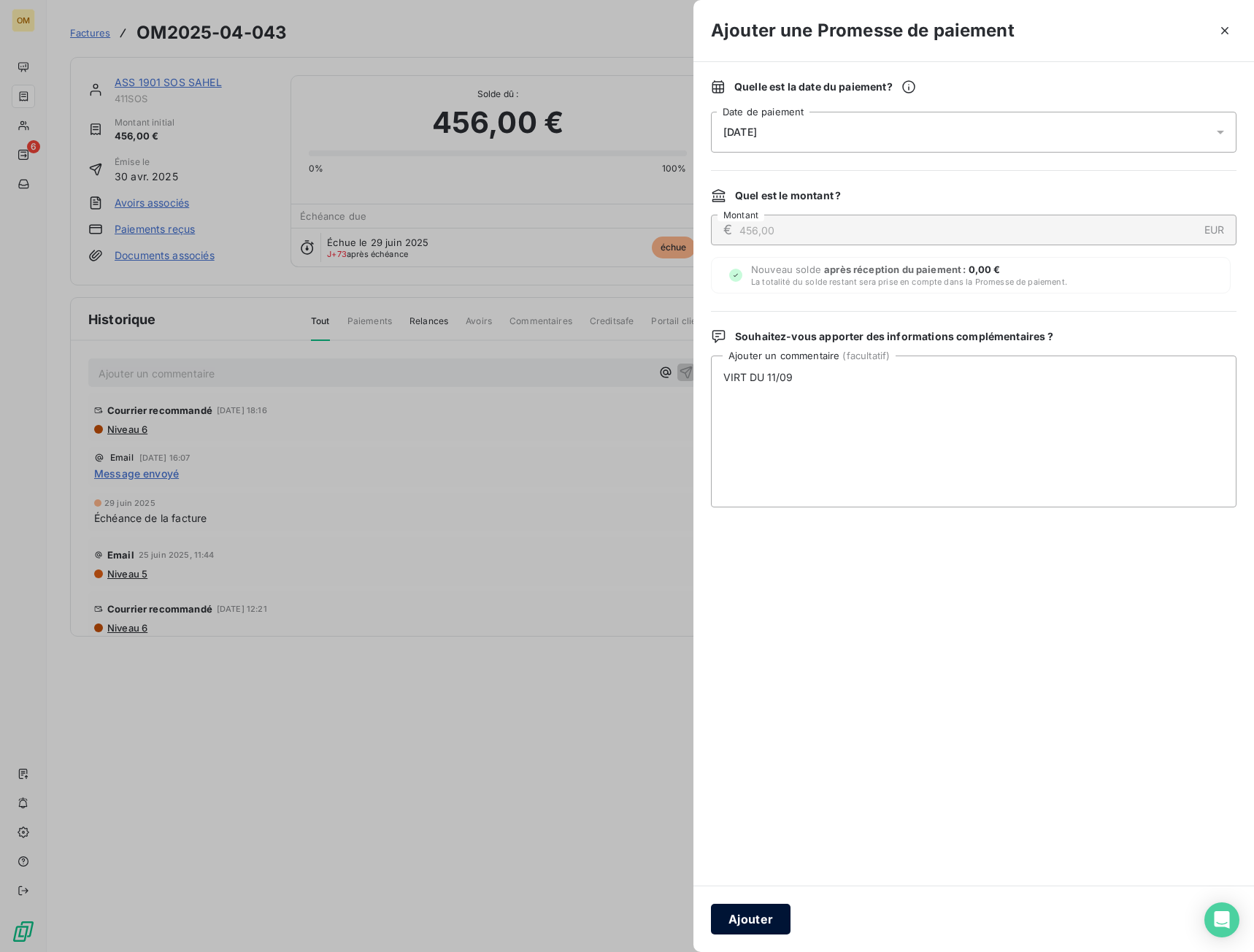
click at [771, 906] on button "Ajouter" at bounding box center [751, 918] width 80 height 30
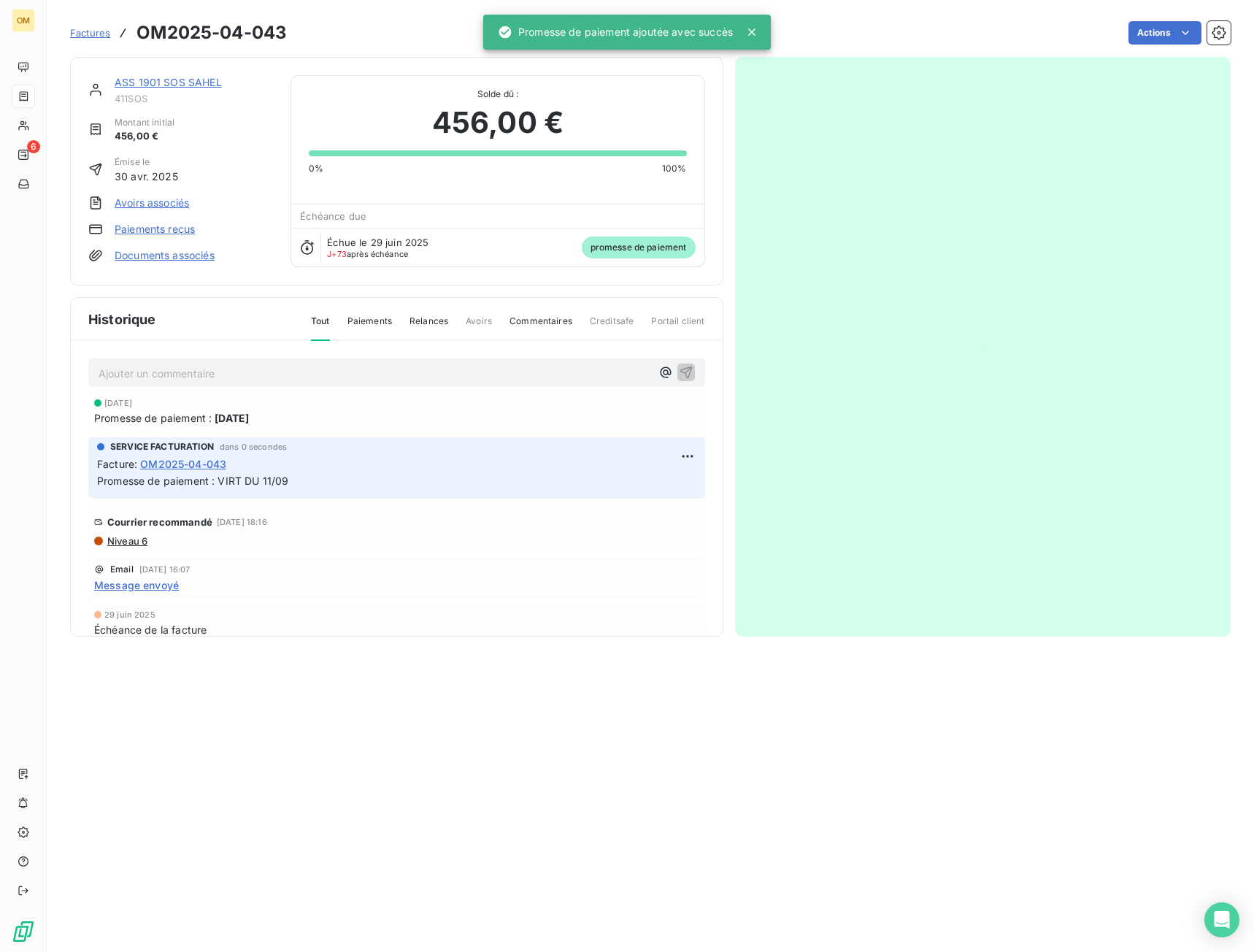
click at [173, 81] on link "ASS 1901 SOS SAHEL" at bounding box center [168, 82] width 107 height 12
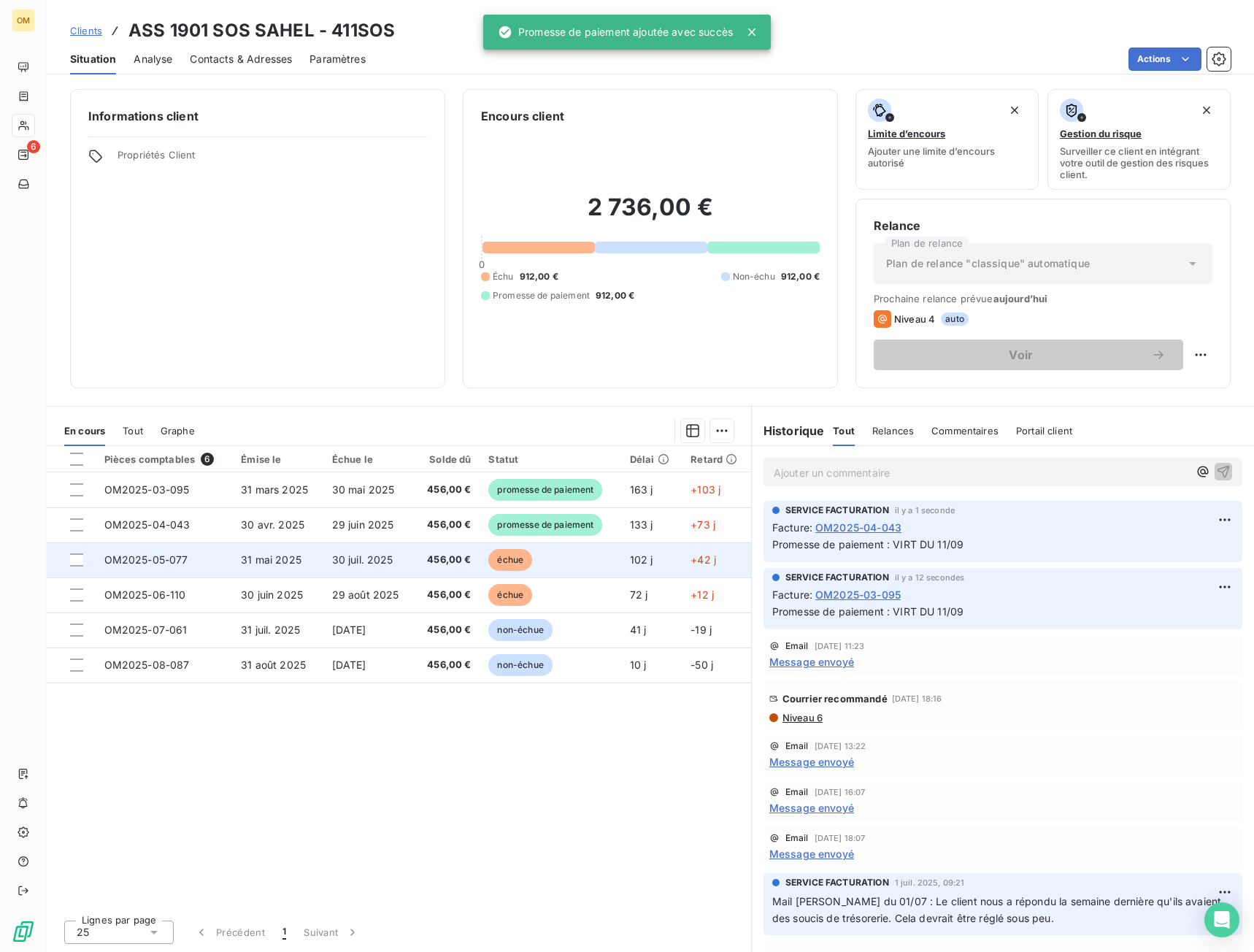
click at [326, 562] on td "30 juil. 2025" at bounding box center [369, 559] width 91 height 35
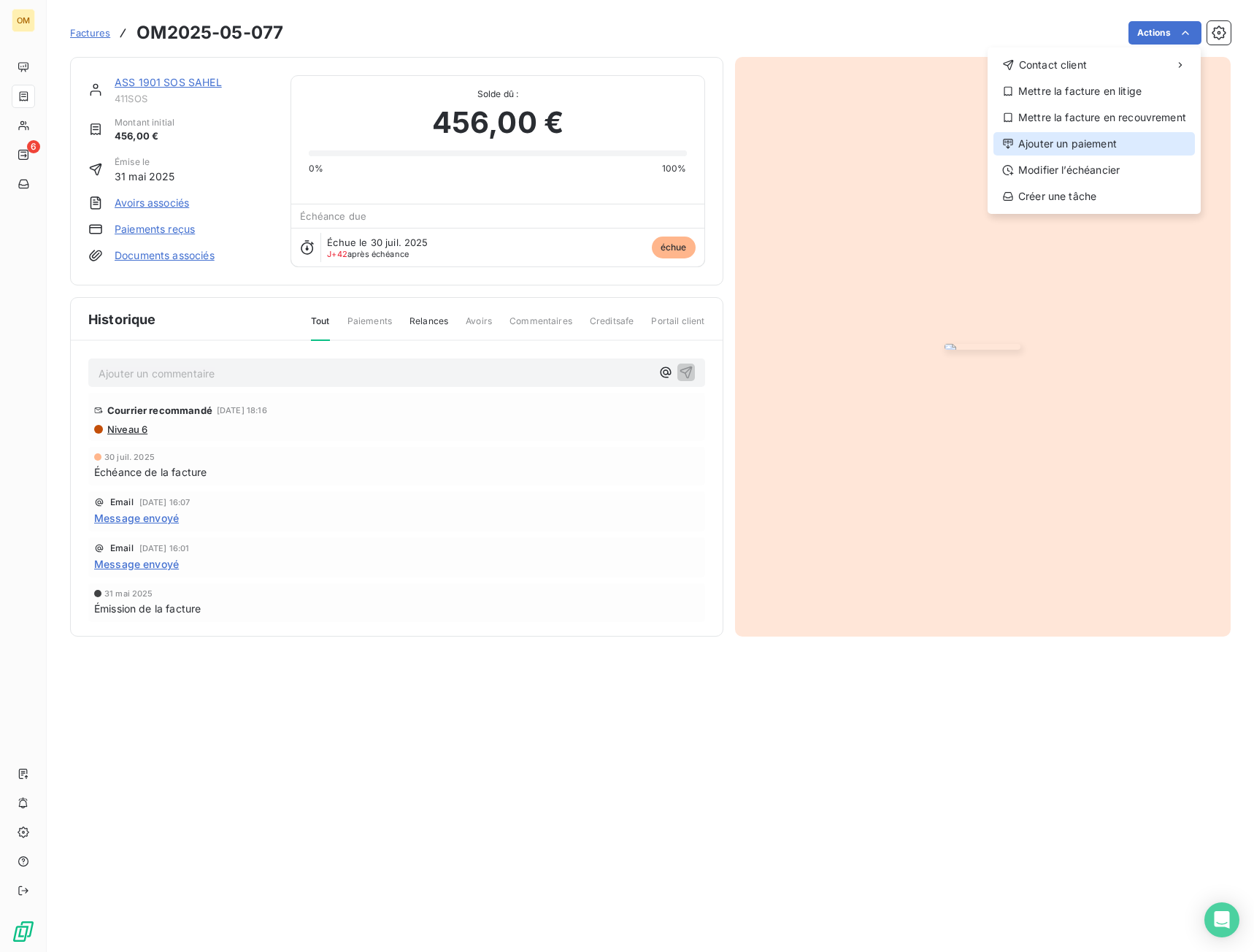
click at [1078, 144] on div "Ajouter un paiement" at bounding box center [1094, 143] width 202 height 23
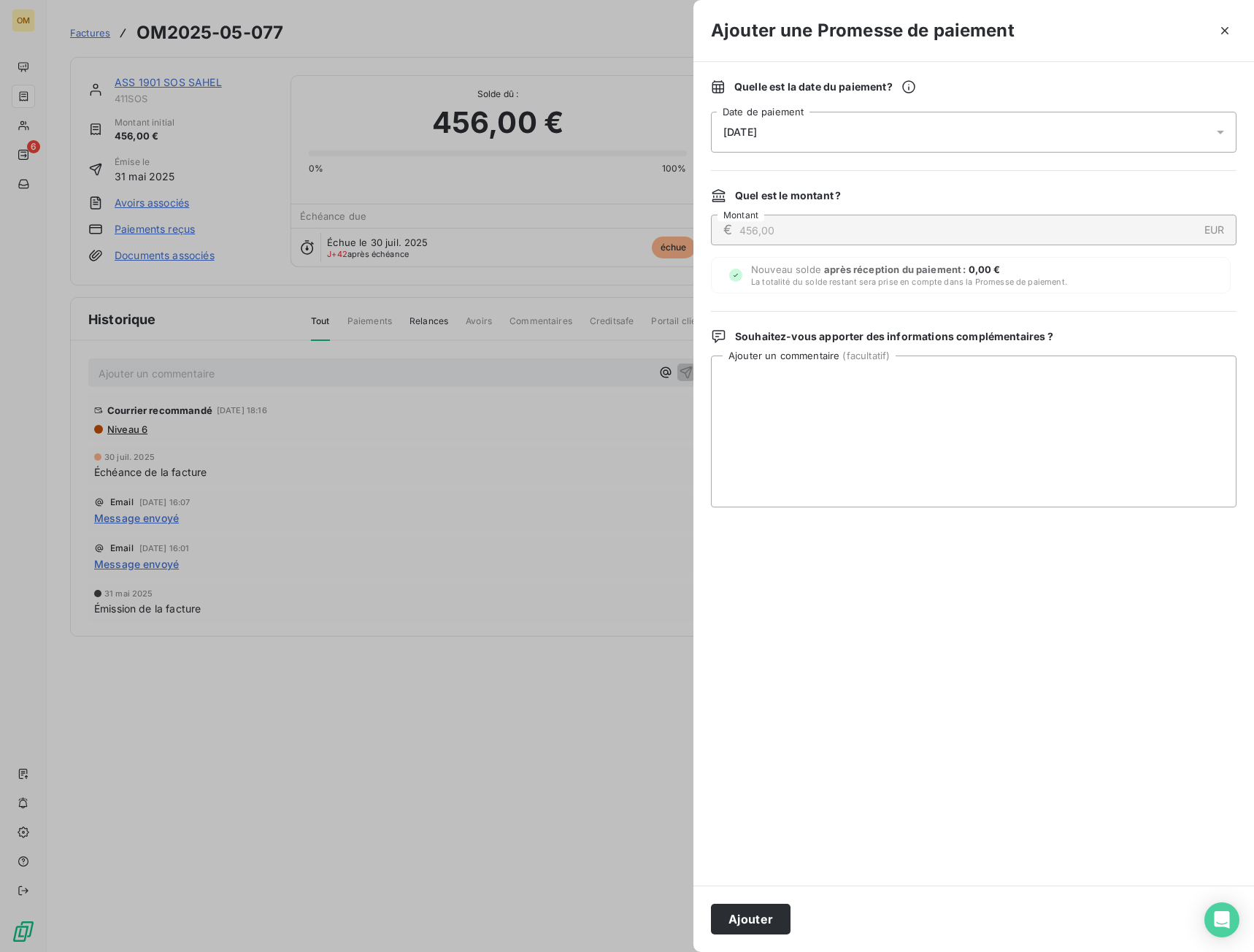
click at [817, 125] on div "[DATE]" at bounding box center [974, 133] width 526 height 41
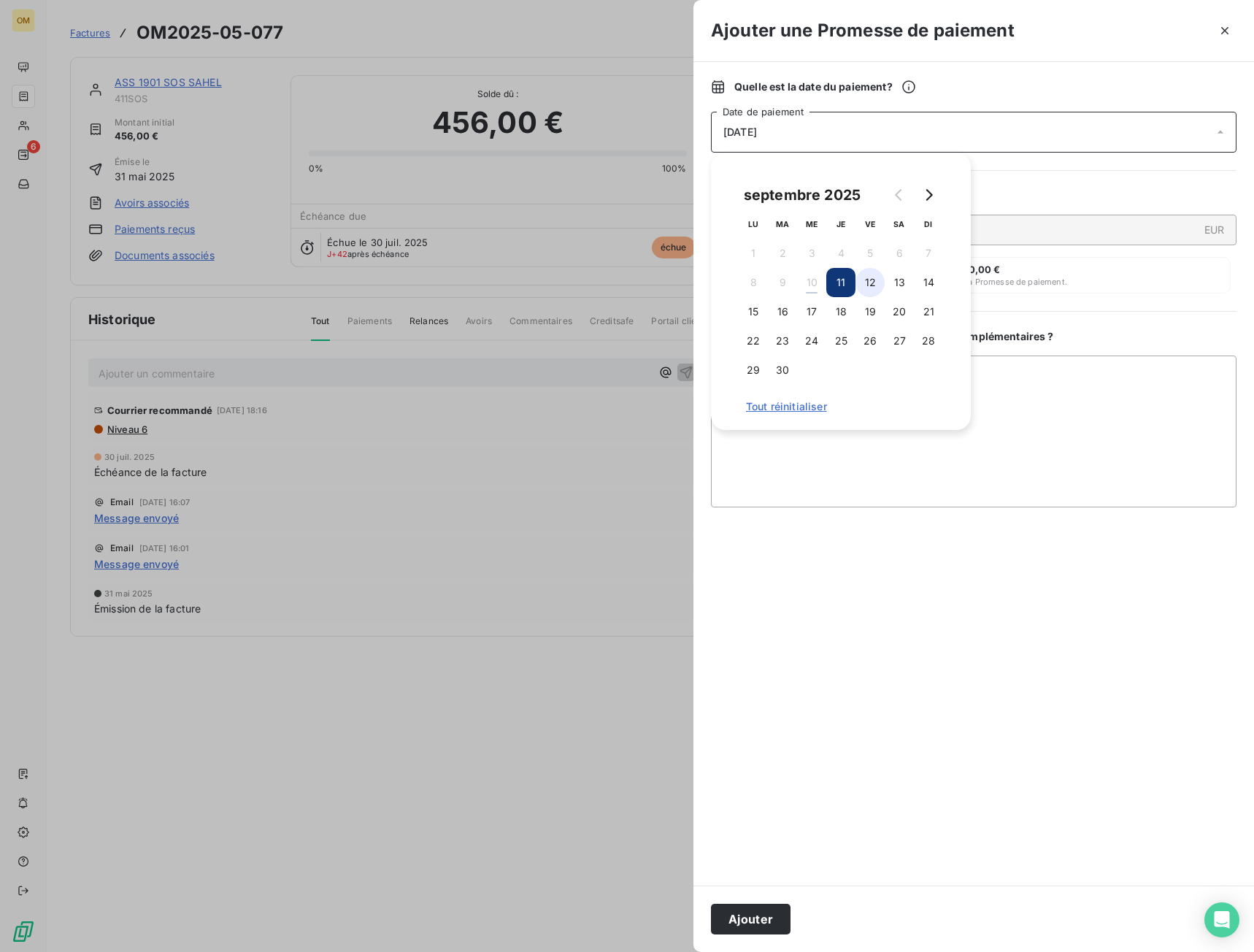
click at [870, 287] on button "12" at bounding box center [870, 282] width 29 height 29
click at [1028, 420] on textarea "Ajouter un commentaire ( facultatif )" at bounding box center [974, 432] width 526 height 152
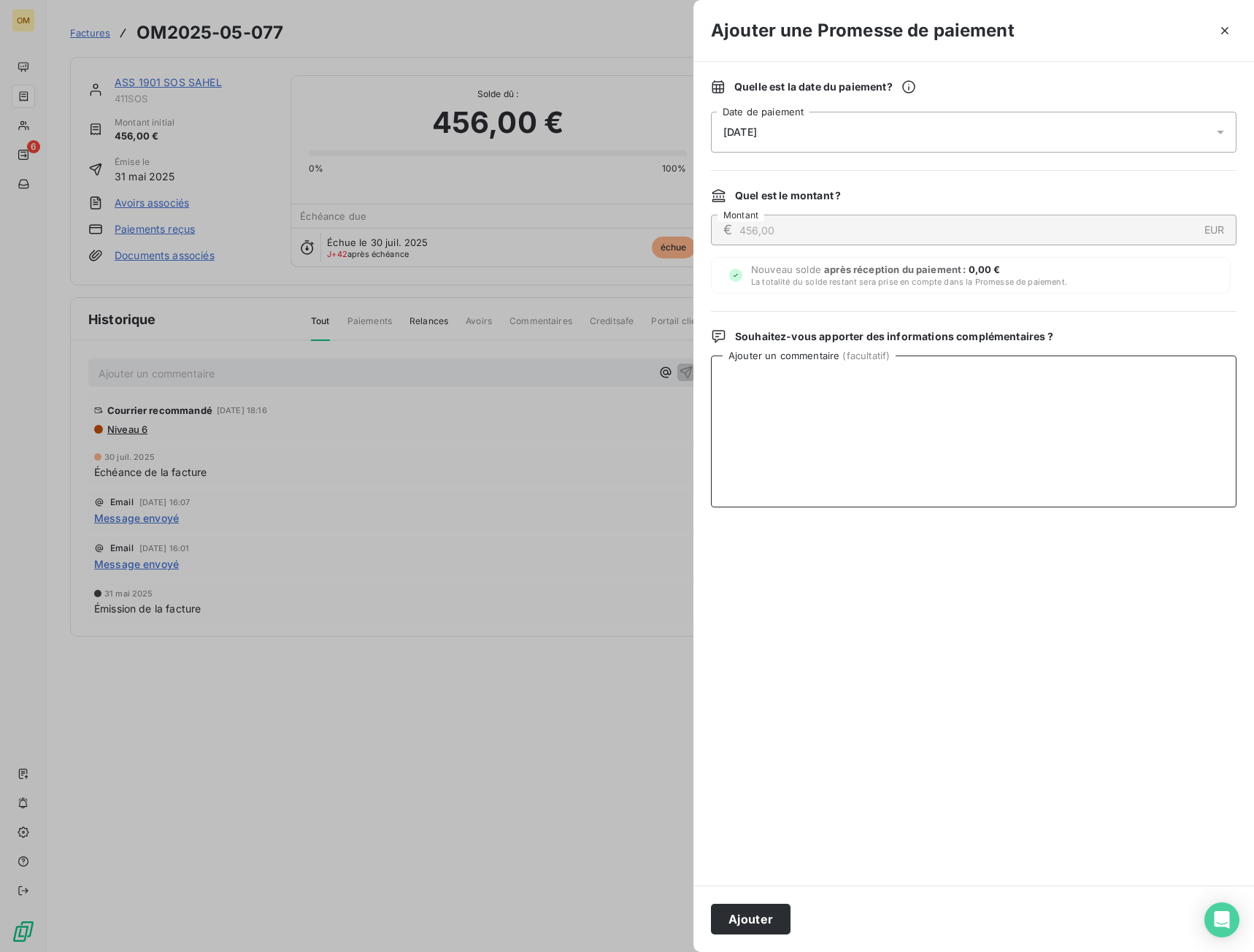
paste textarea "VIRT DU 11/09"
type textarea "VIRT DU 11/09"
drag, startPoint x: 740, startPoint y: 910, endPoint x: 695, endPoint y: 805, distance: 114.2
click at [738, 907] on button "Ajouter" at bounding box center [751, 918] width 80 height 30
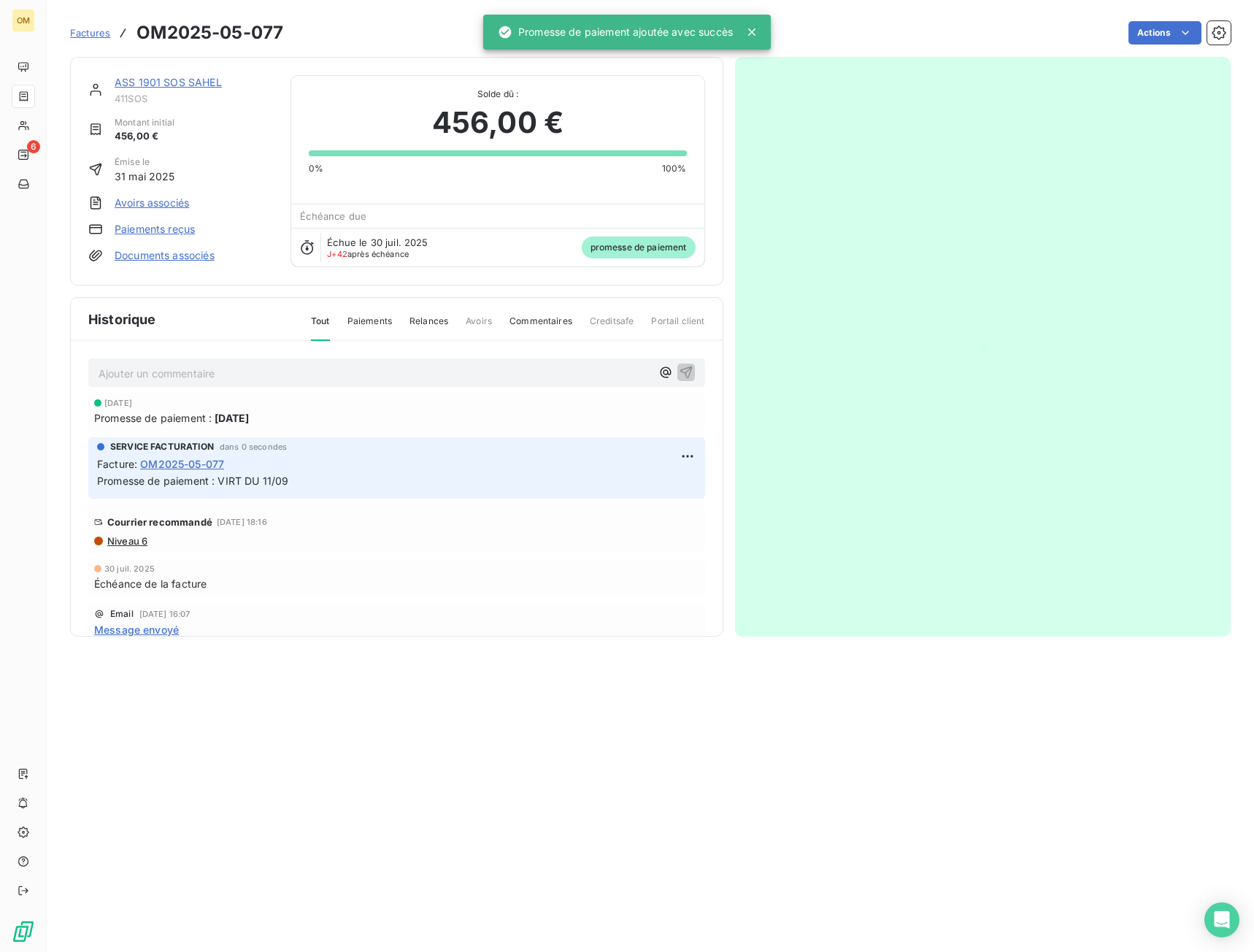
click at [187, 85] on link "ASS 1901 SOS SAHEL" at bounding box center [168, 82] width 107 height 12
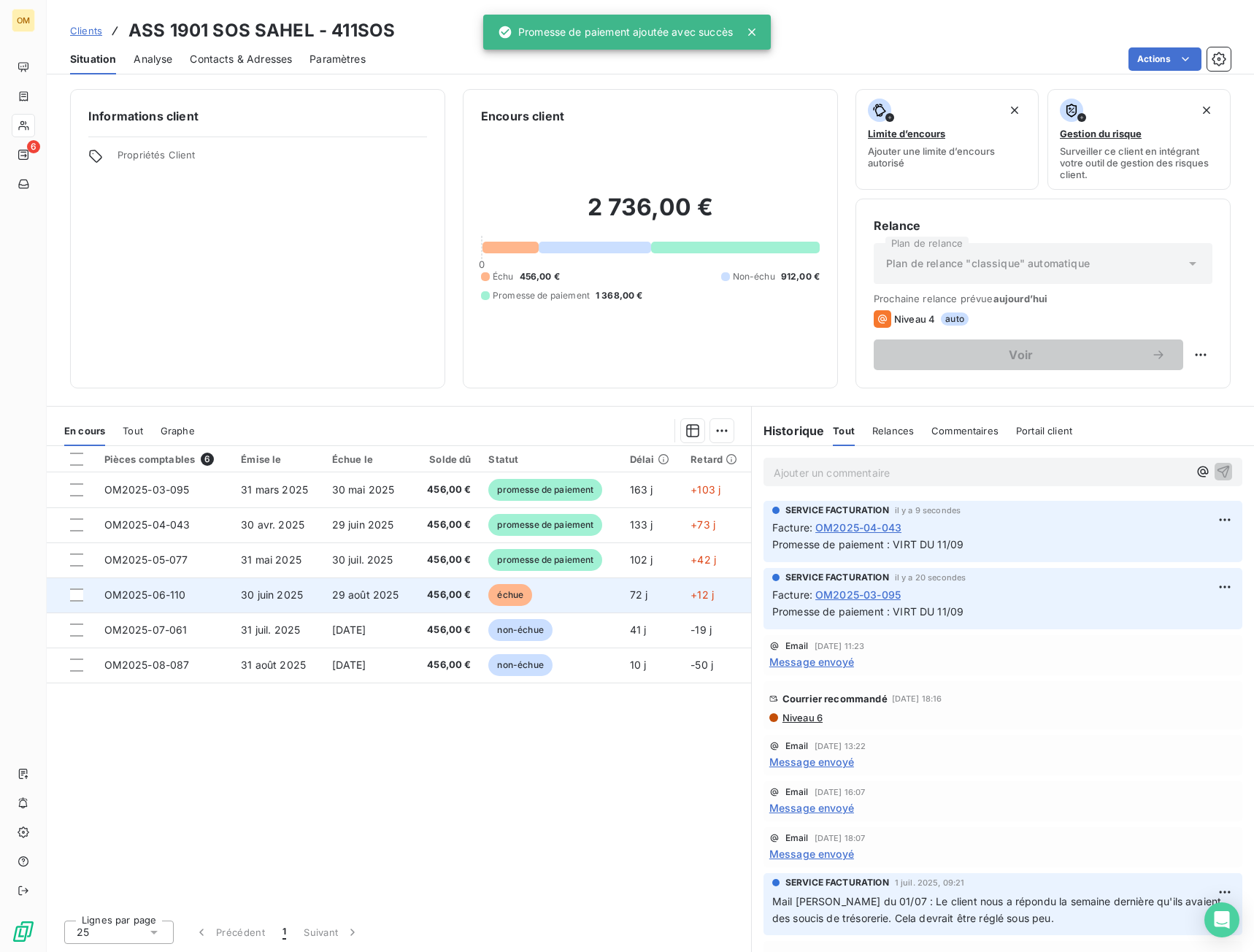
click at [341, 586] on td "29 août 2025" at bounding box center [369, 595] width 91 height 35
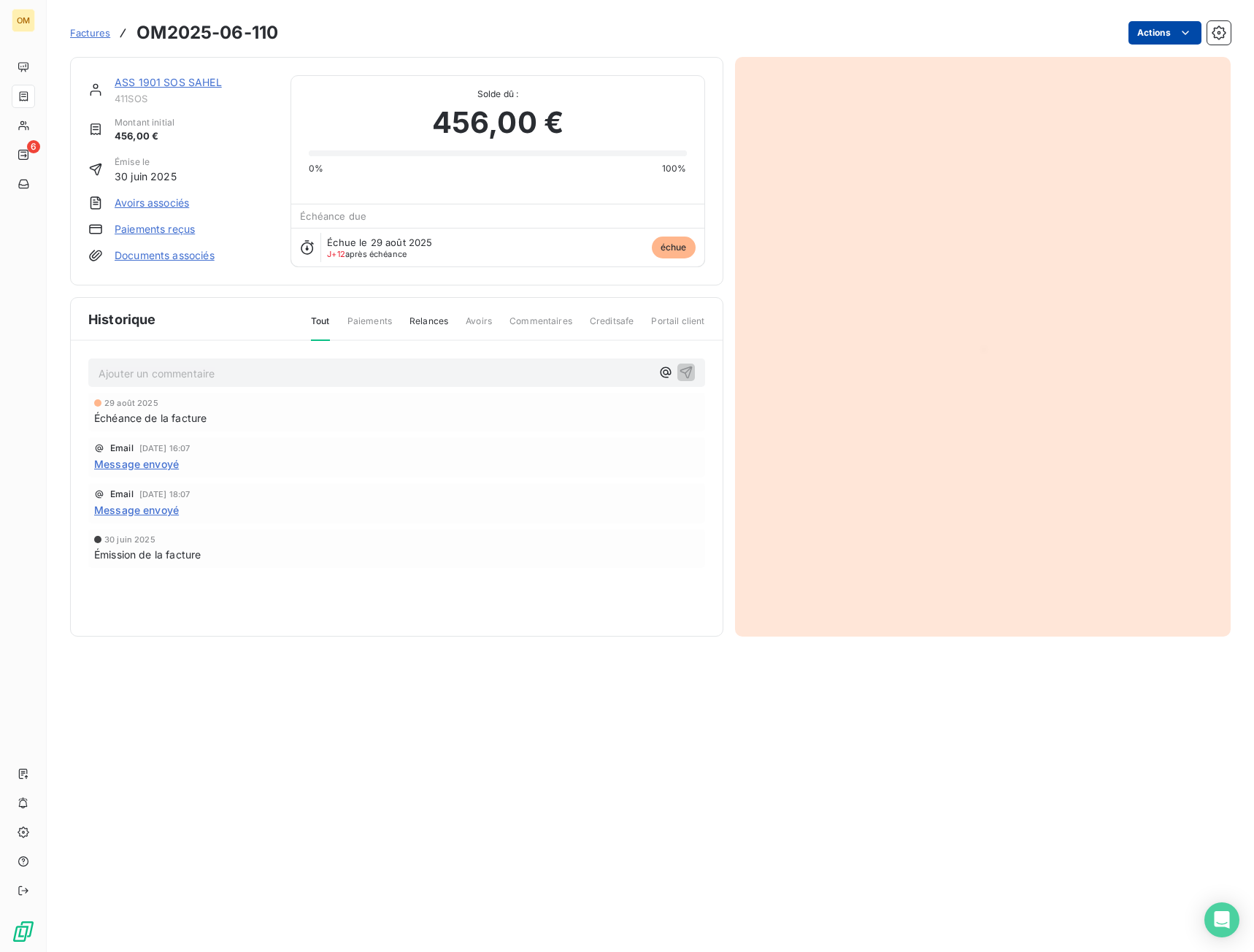
click at [1149, 36] on html "OM 6 Factures OM2025-06-110 Actions ASS 1901 SOS SAHEL 411SOS Montant initial 4…" at bounding box center [627, 476] width 1254 height 952
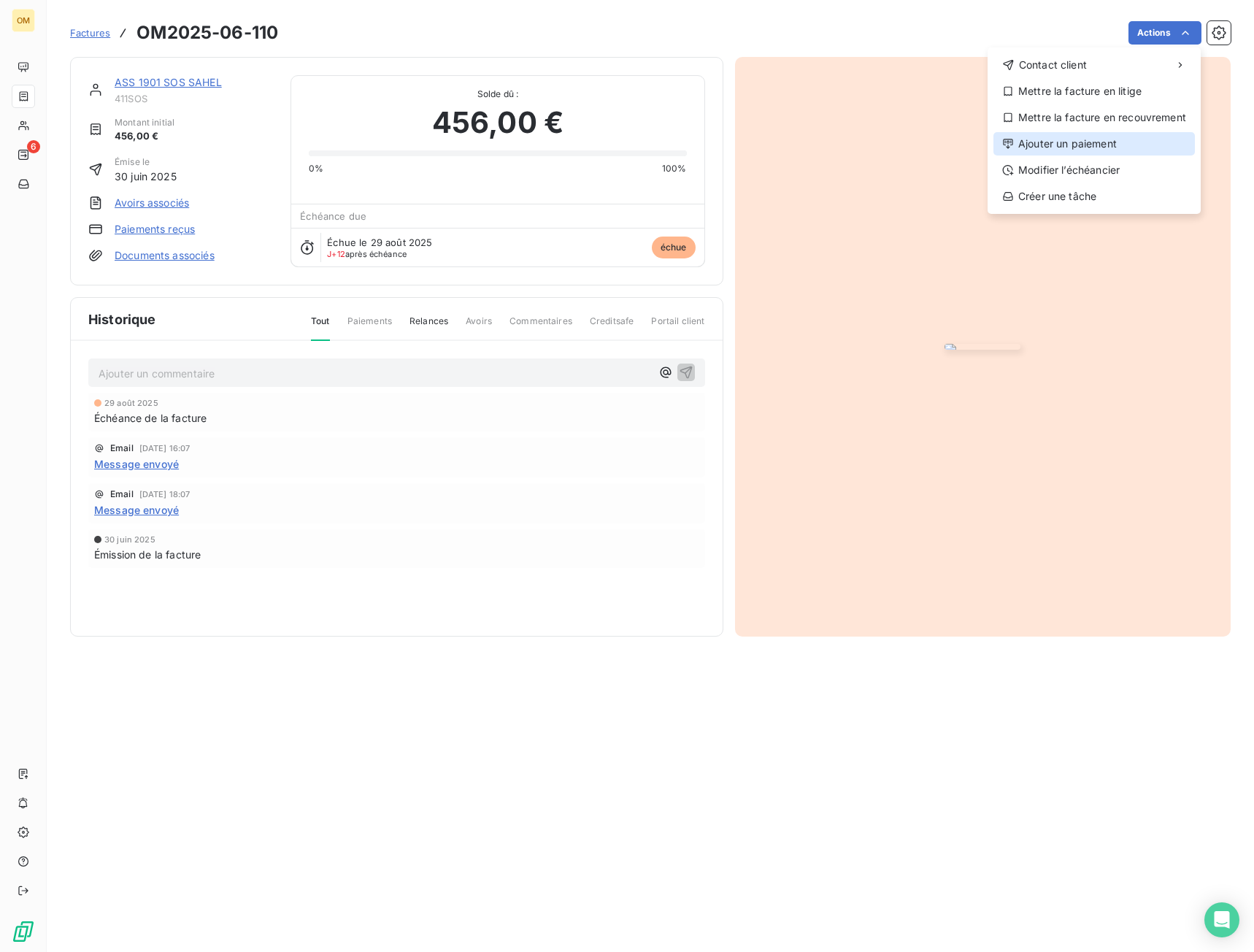
click at [1075, 142] on div "Ajouter un paiement" at bounding box center [1094, 143] width 202 height 23
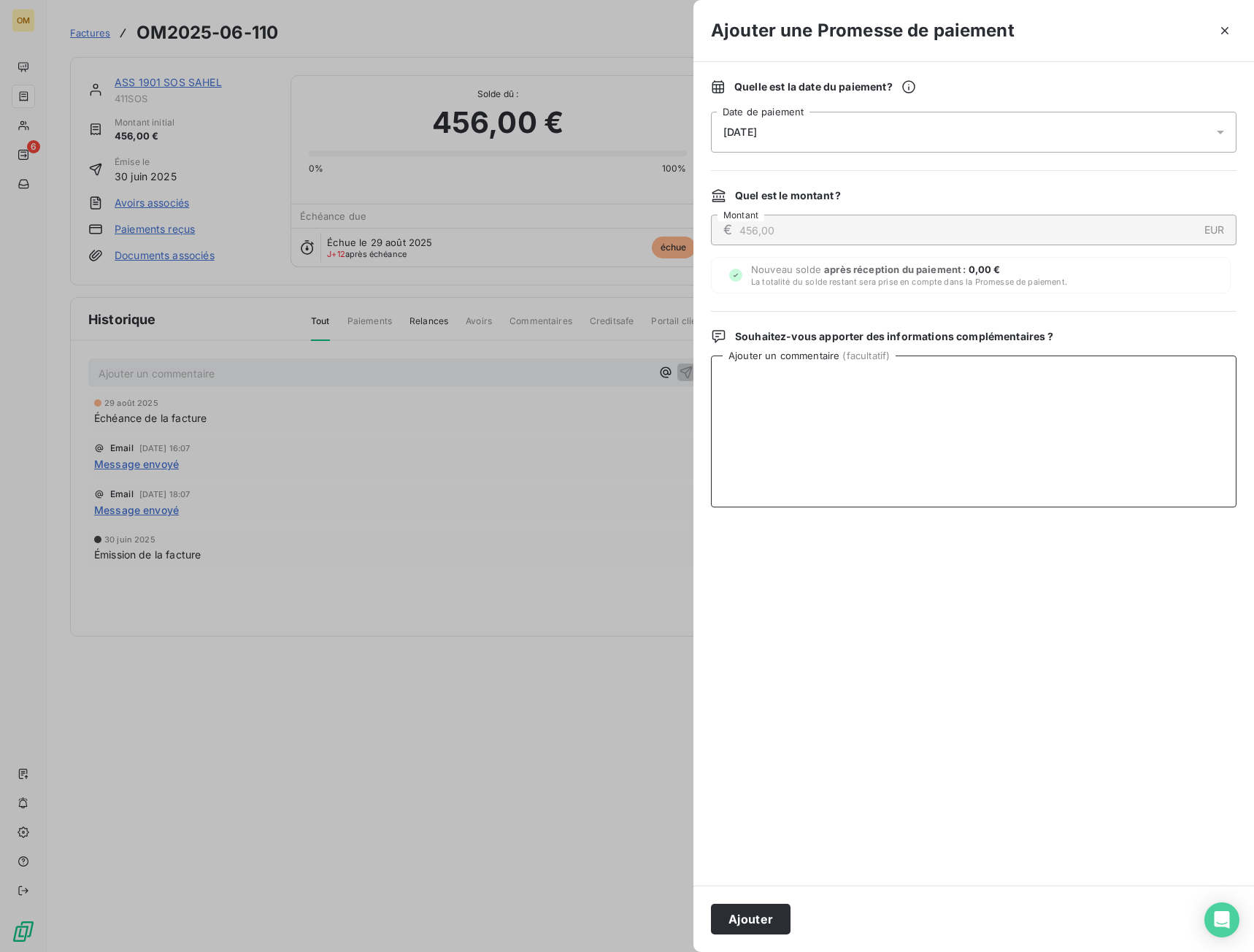
click at [985, 422] on textarea "Ajouter un commentaire ( facultatif )" at bounding box center [974, 432] width 526 height 152
paste textarea "VIRT DU 11/09"
type textarea "VIRT DU 11/09"
click at [777, 913] on button "Ajouter" at bounding box center [751, 918] width 80 height 30
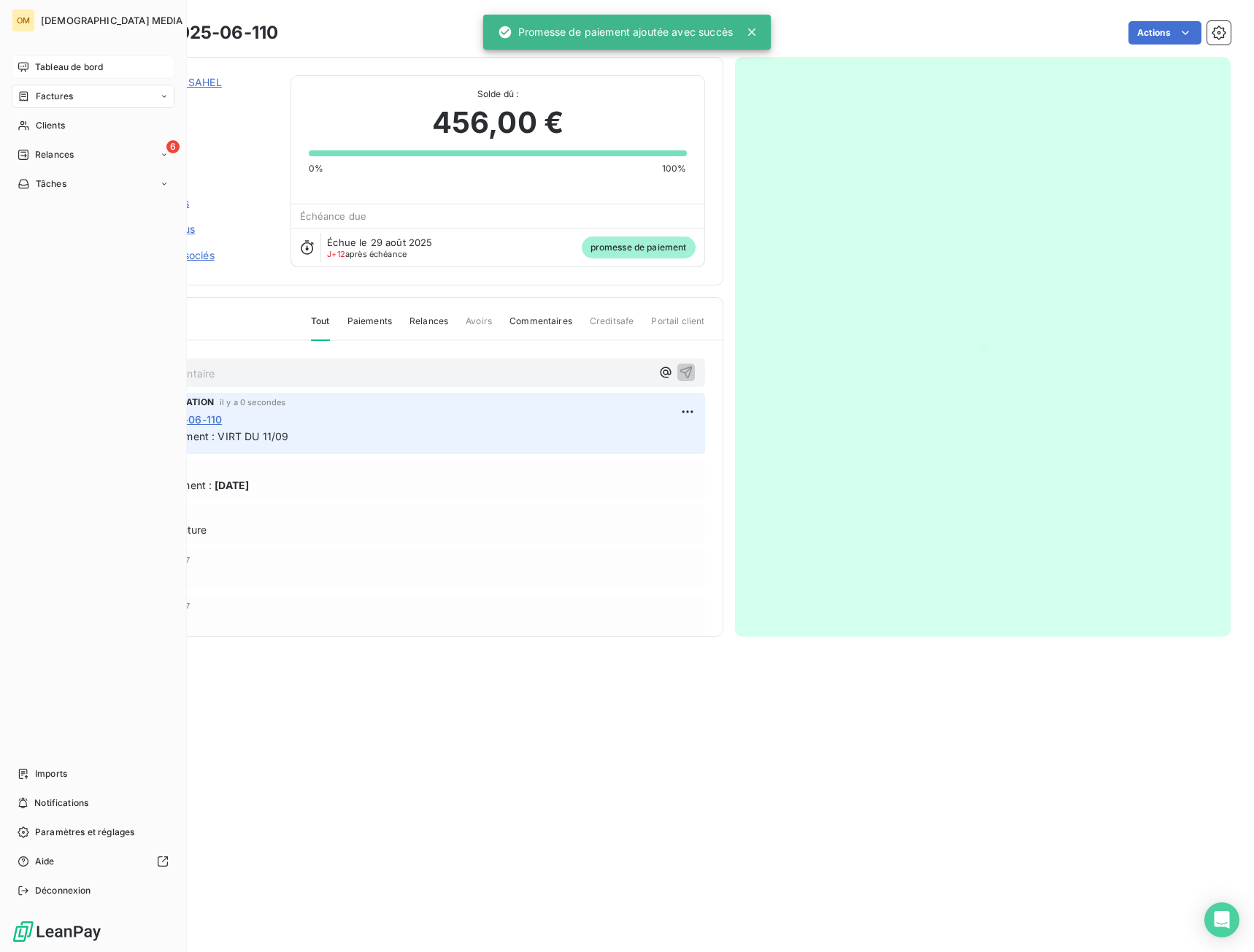
click at [55, 65] on span "Tableau de bord" at bounding box center [69, 68] width 68 height 13
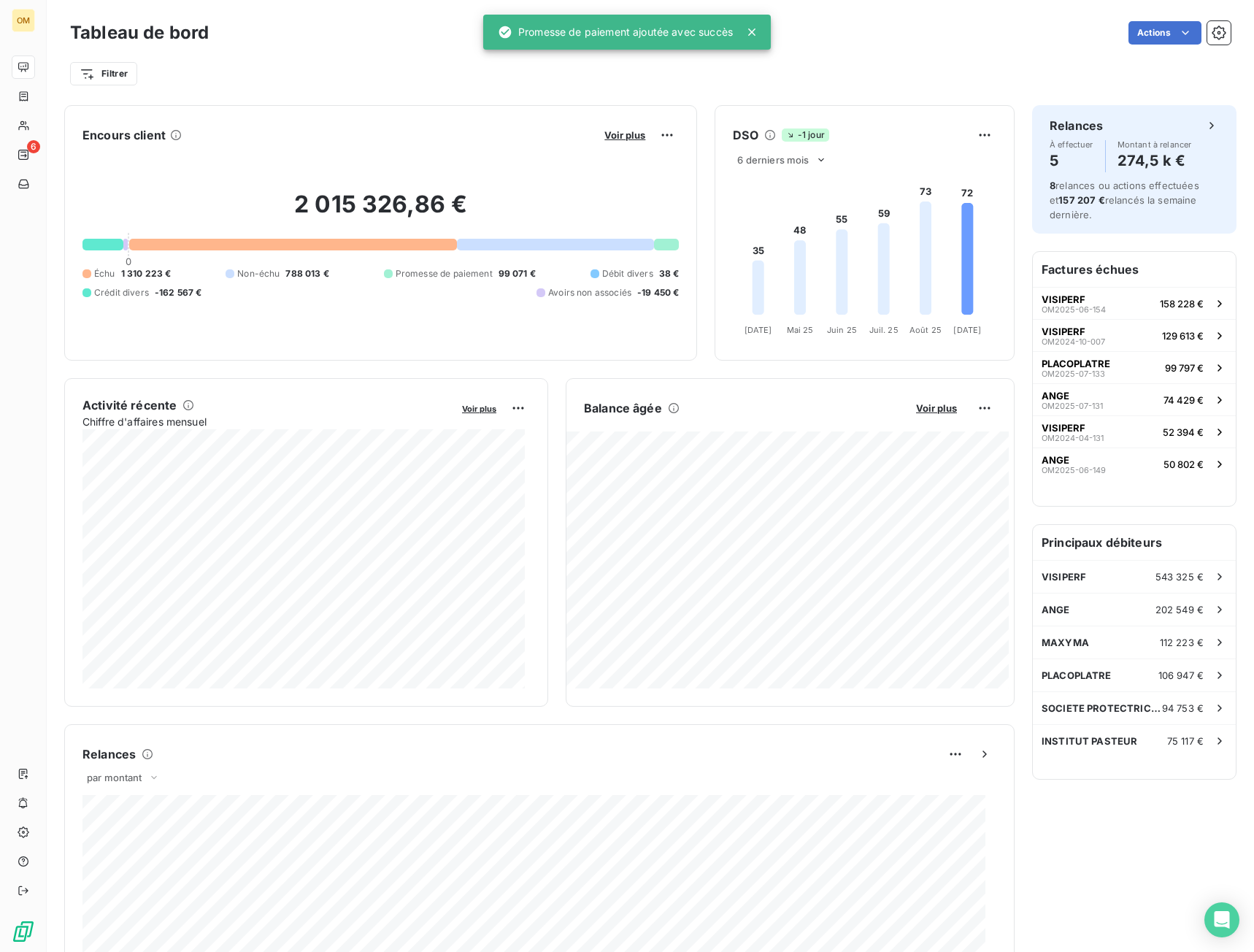
click at [629, 126] on div "Voir plus" at bounding box center [639, 135] width 79 height 23
click at [622, 134] on span "Voir plus" at bounding box center [625, 135] width 41 height 12
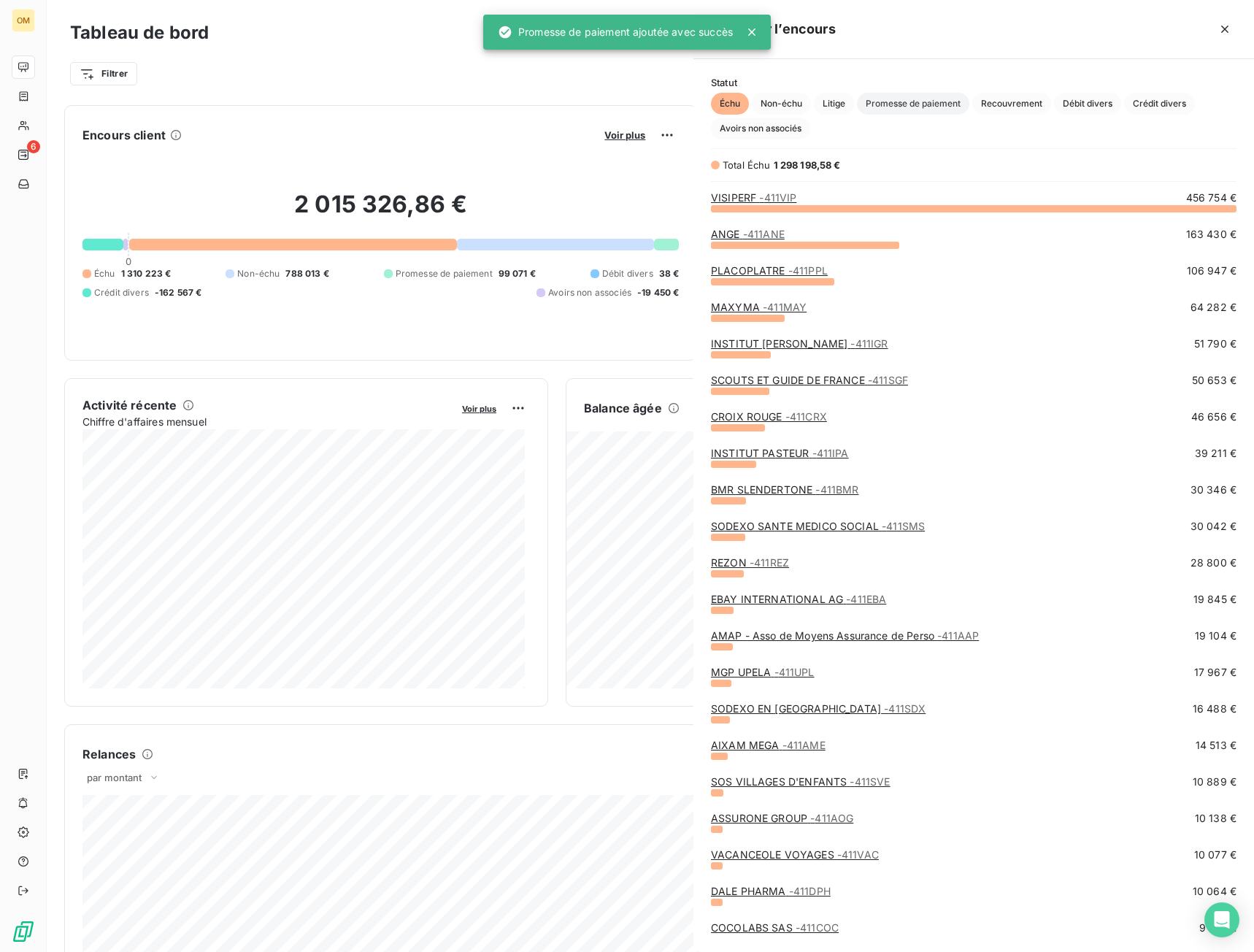
scroll to position [733, 550]
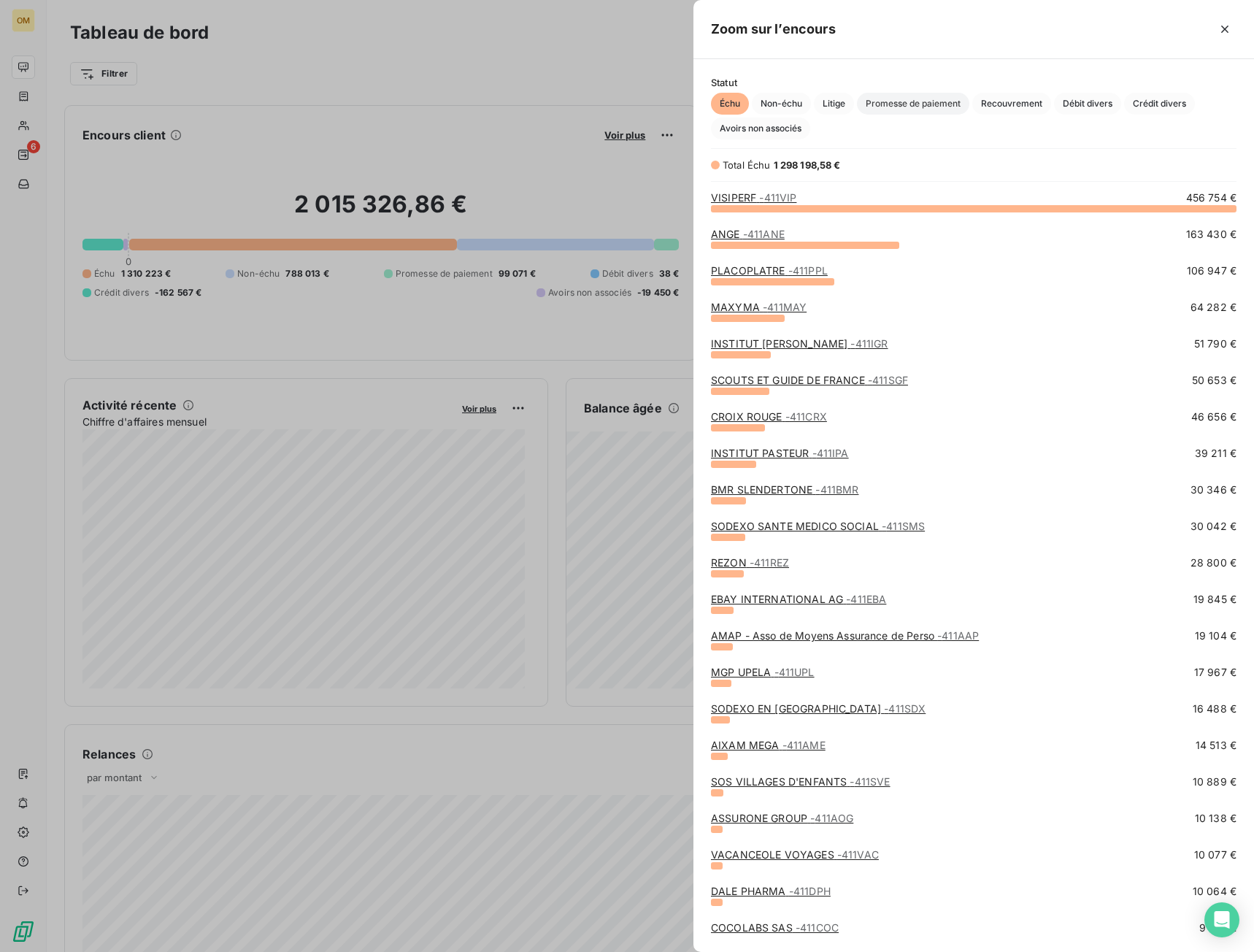
click at [881, 103] on span "Promesse de paiement" at bounding box center [913, 104] width 112 height 22
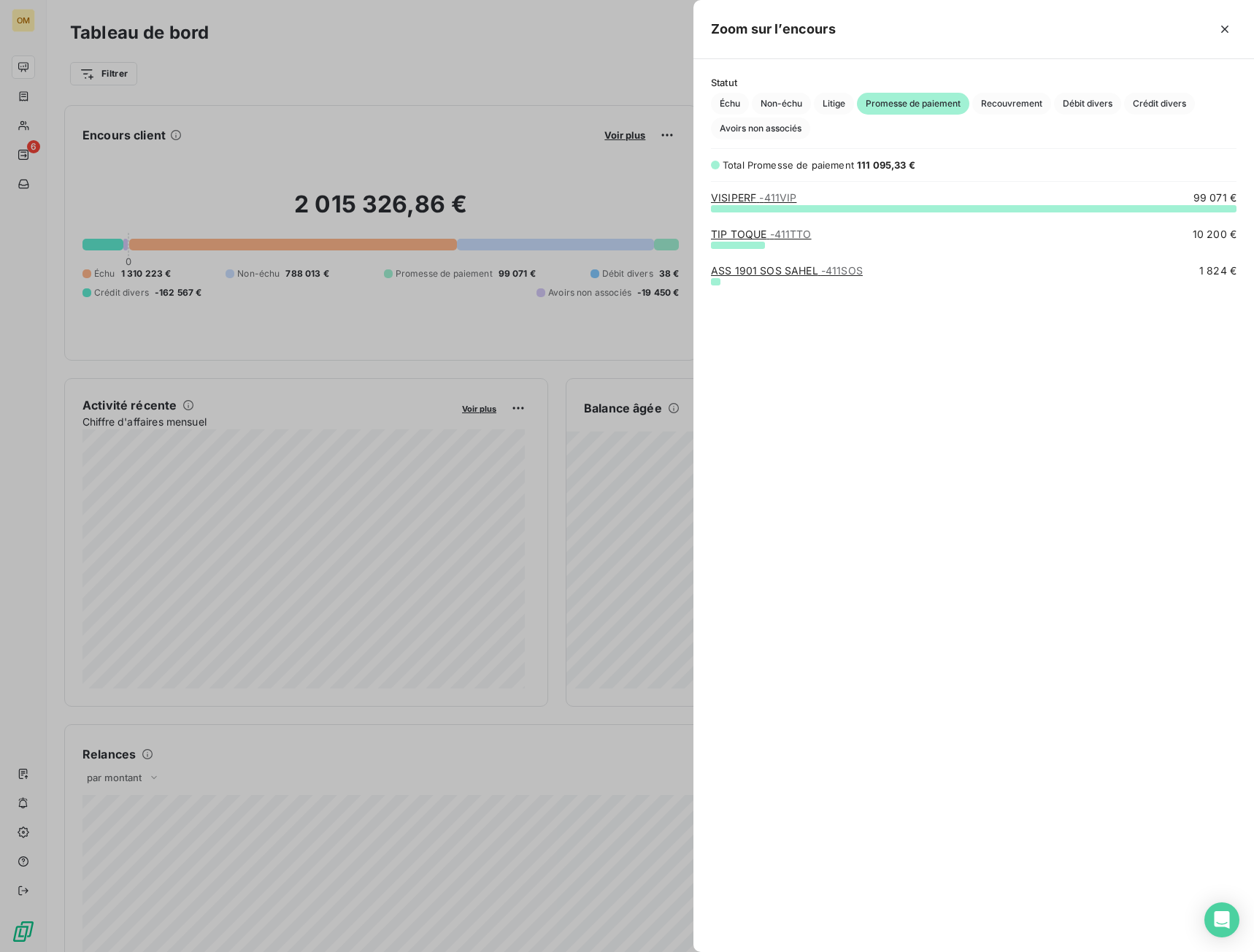
click at [20, 119] on div at bounding box center [627, 476] width 1254 height 952
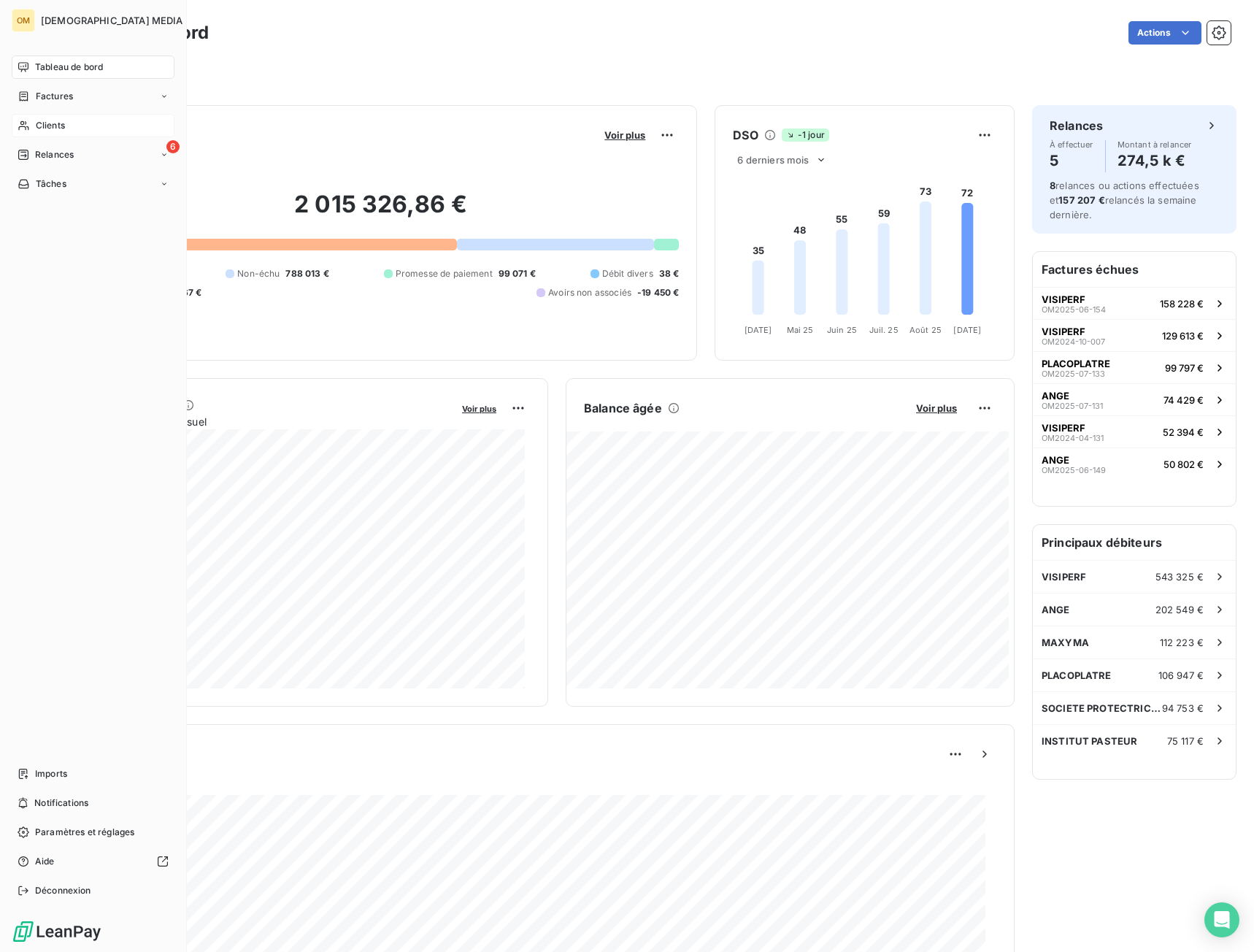
click at [44, 132] on div "Clients" at bounding box center [93, 125] width 163 height 23
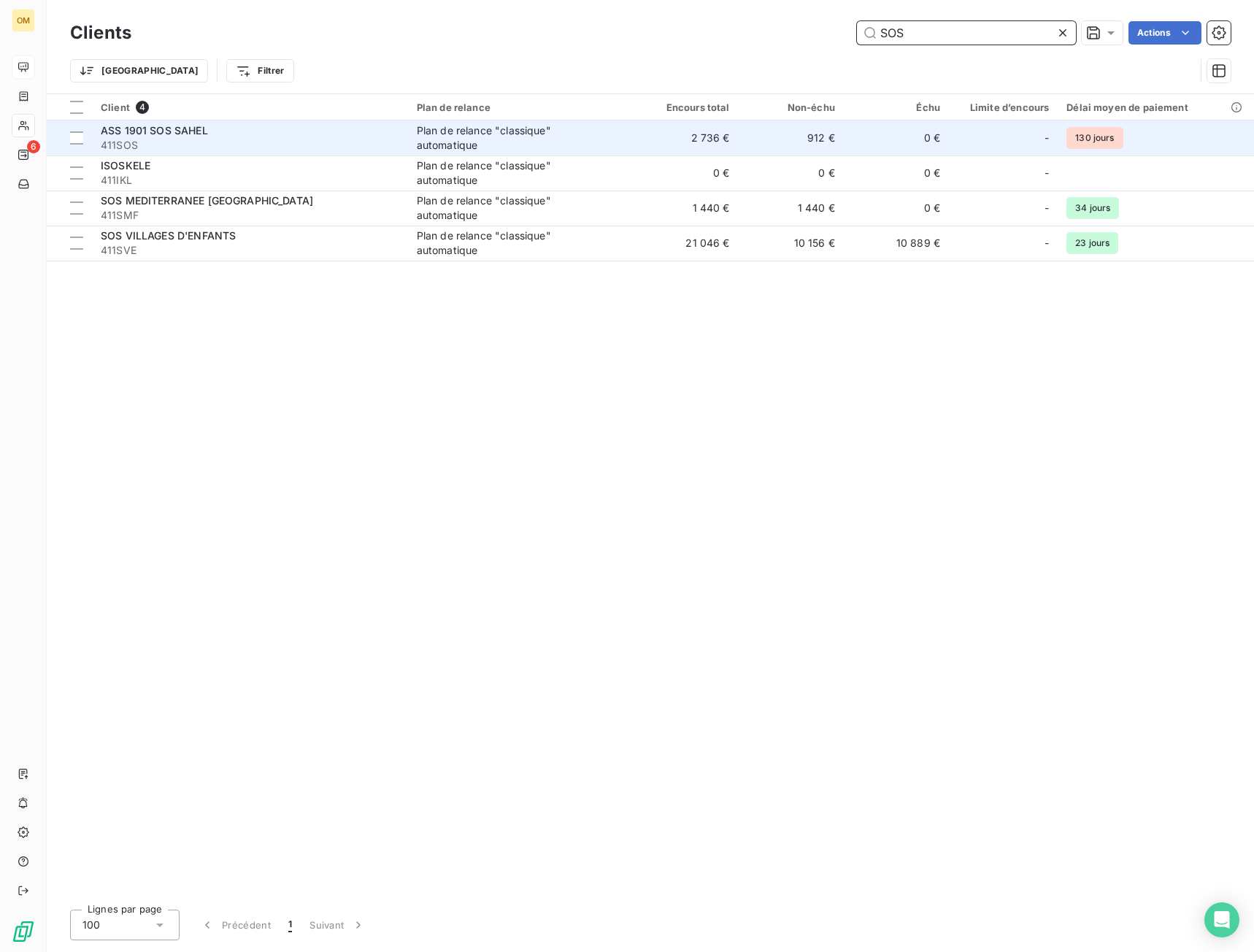
drag, startPoint x: 952, startPoint y: 40, endPoint x: 528, endPoint y: 128, distance: 433.0
click at [530, 126] on div "Clients SOS Actions Trier Filtrer Client 4 Plan de relance Encours total Non-éc…" at bounding box center [651, 476] width 1208 height 952
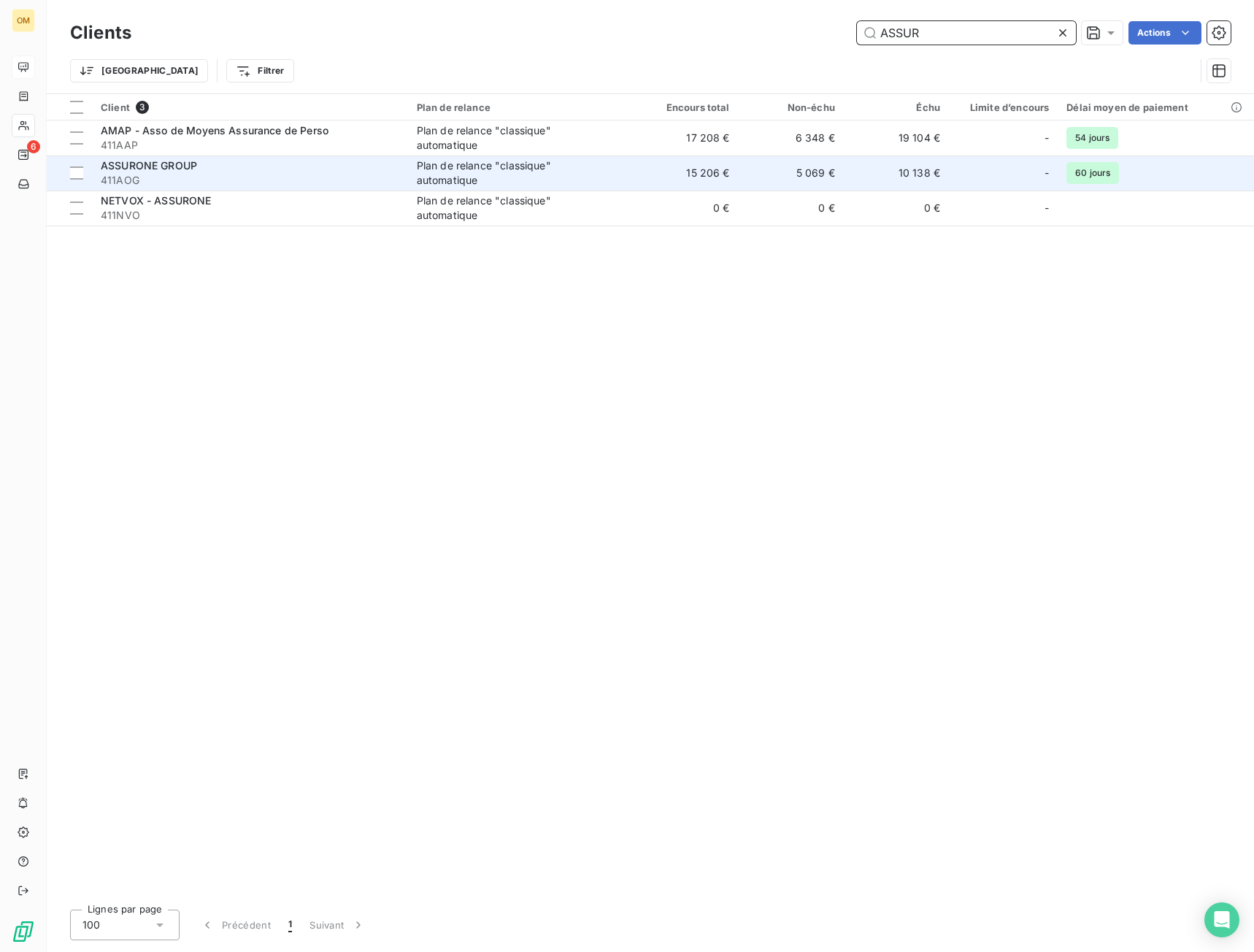
type input "ASSUR"
click at [263, 176] on span "411AOG" at bounding box center [250, 180] width 298 height 15
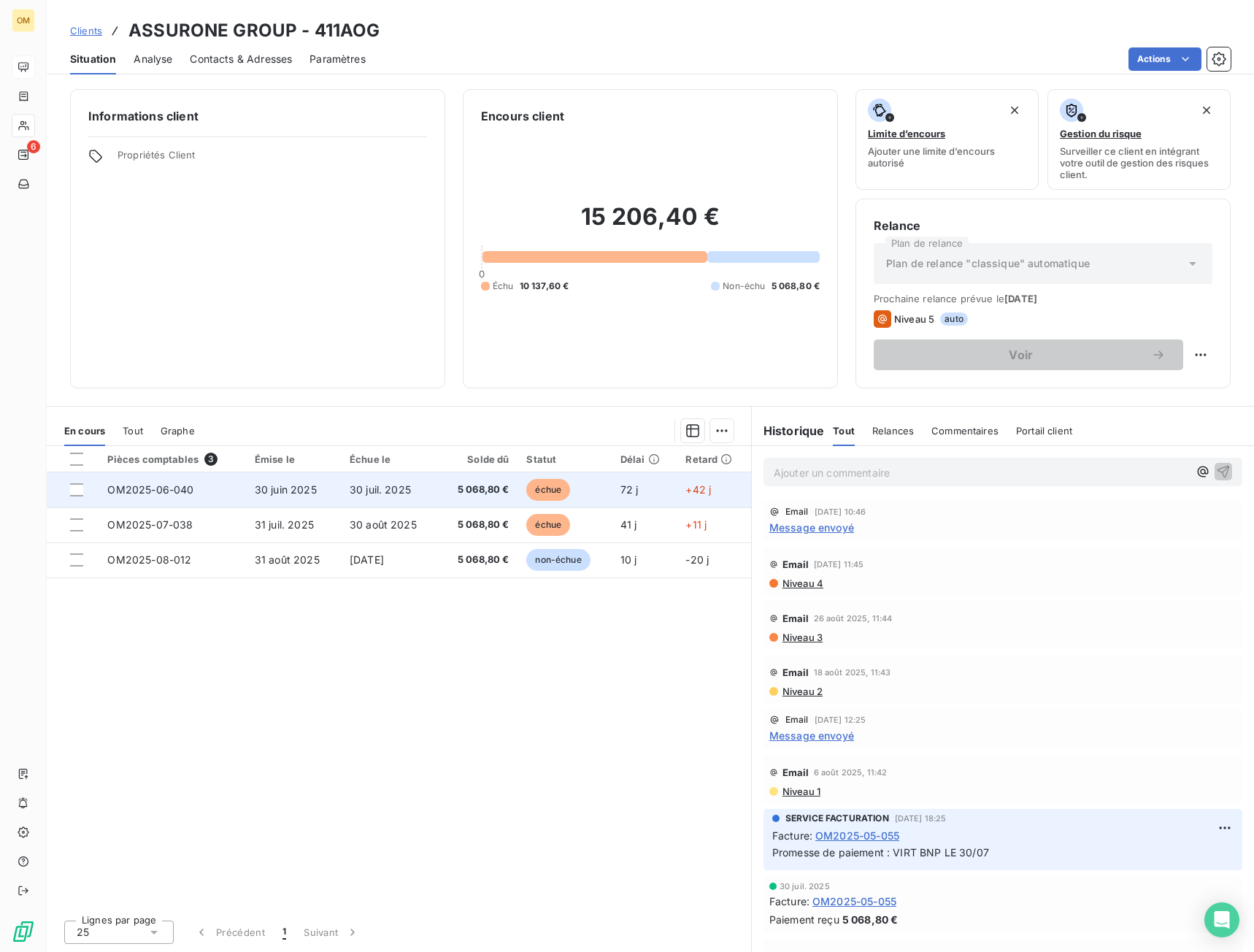
click at [363, 497] on td "30 juil. 2025" at bounding box center [390, 489] width 98 height 35
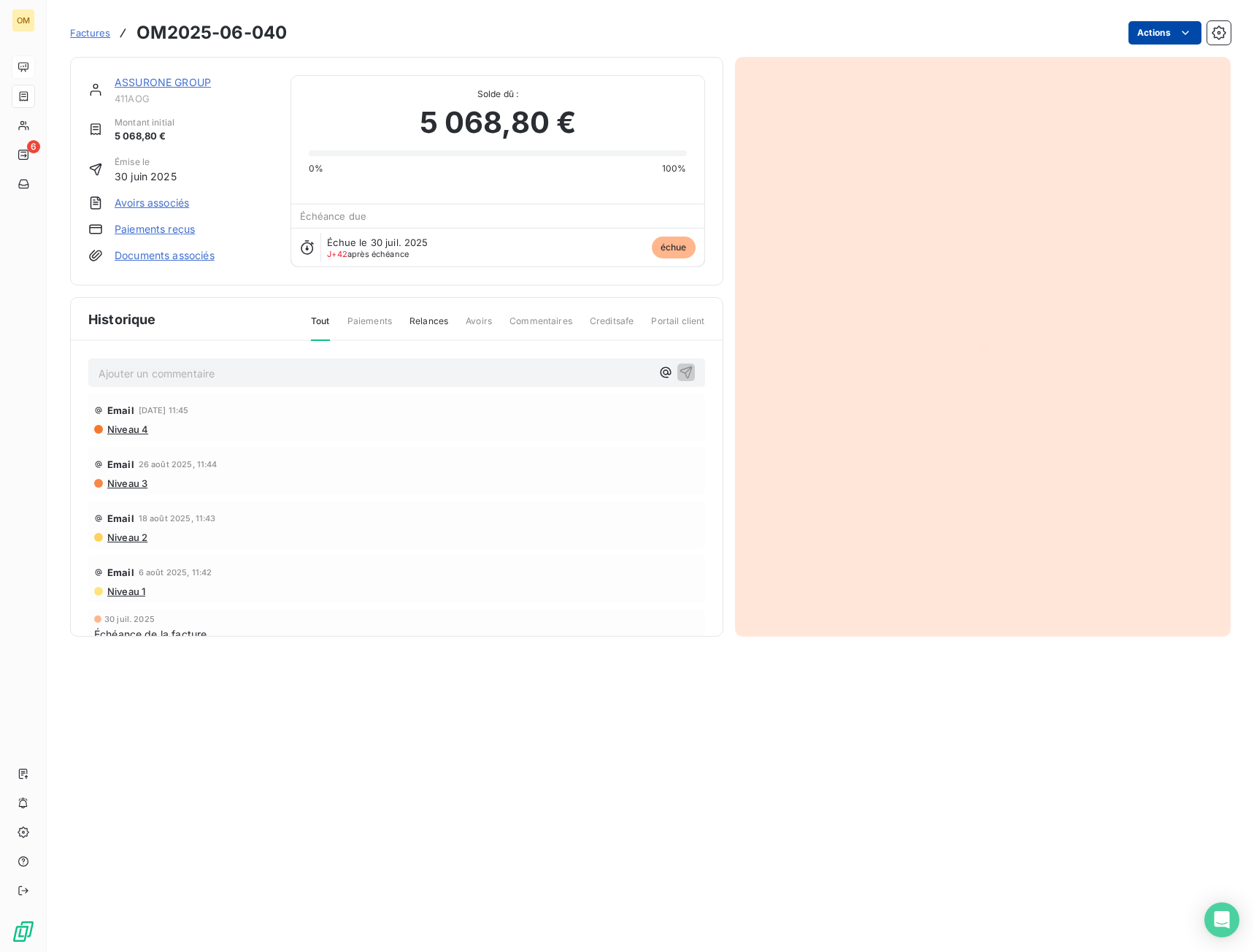
click at [1161, 33] on html "OM 6 Factures OM2025-06-040 Actions ASSURONE GROUP 411AOG Montant initial 5 068…" at bounding box center [627, 476] width 1254 height 952
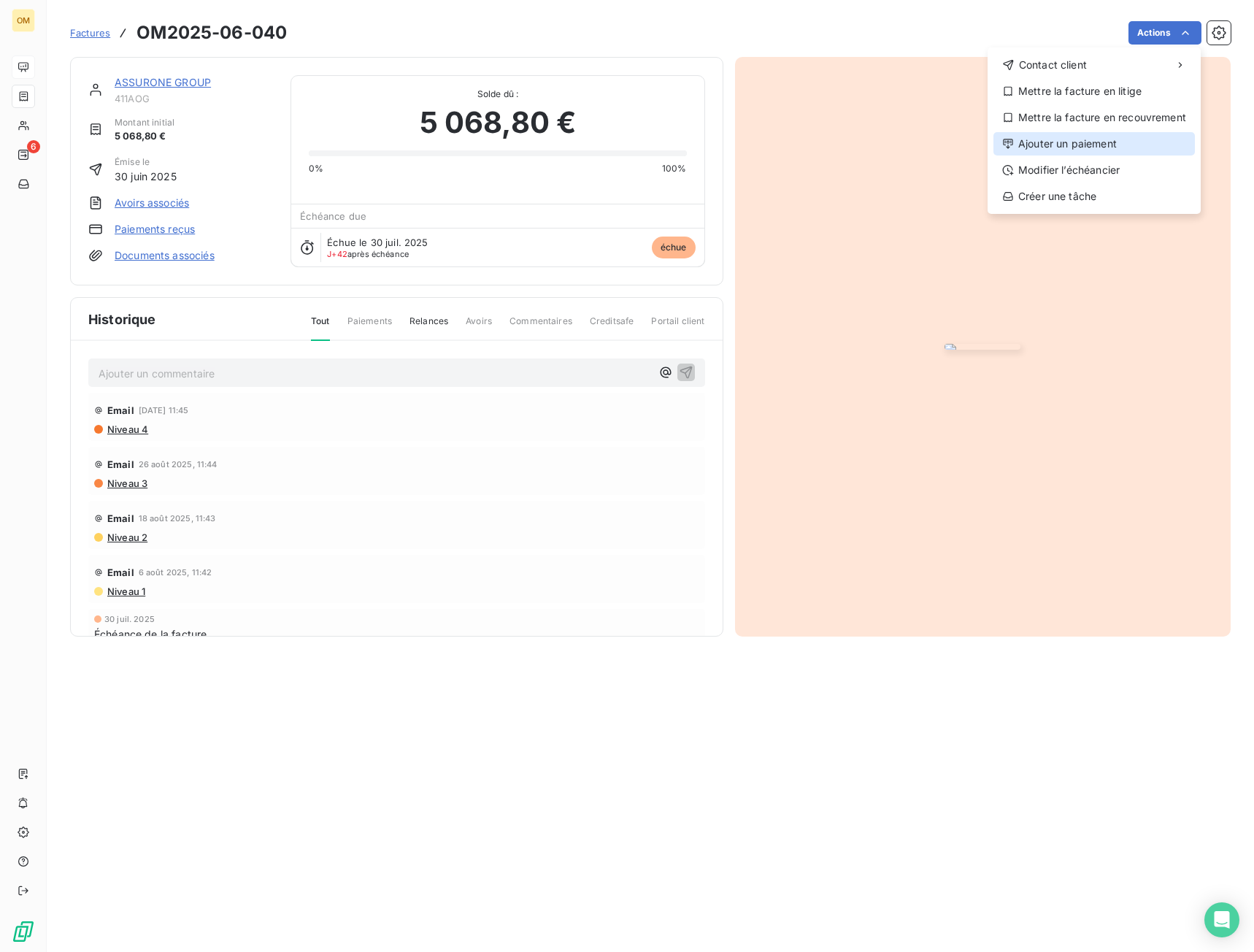
click at [1053, 144] on div "Ajouter un paiement" at bounding box center [1094, 143] width 202 height 23
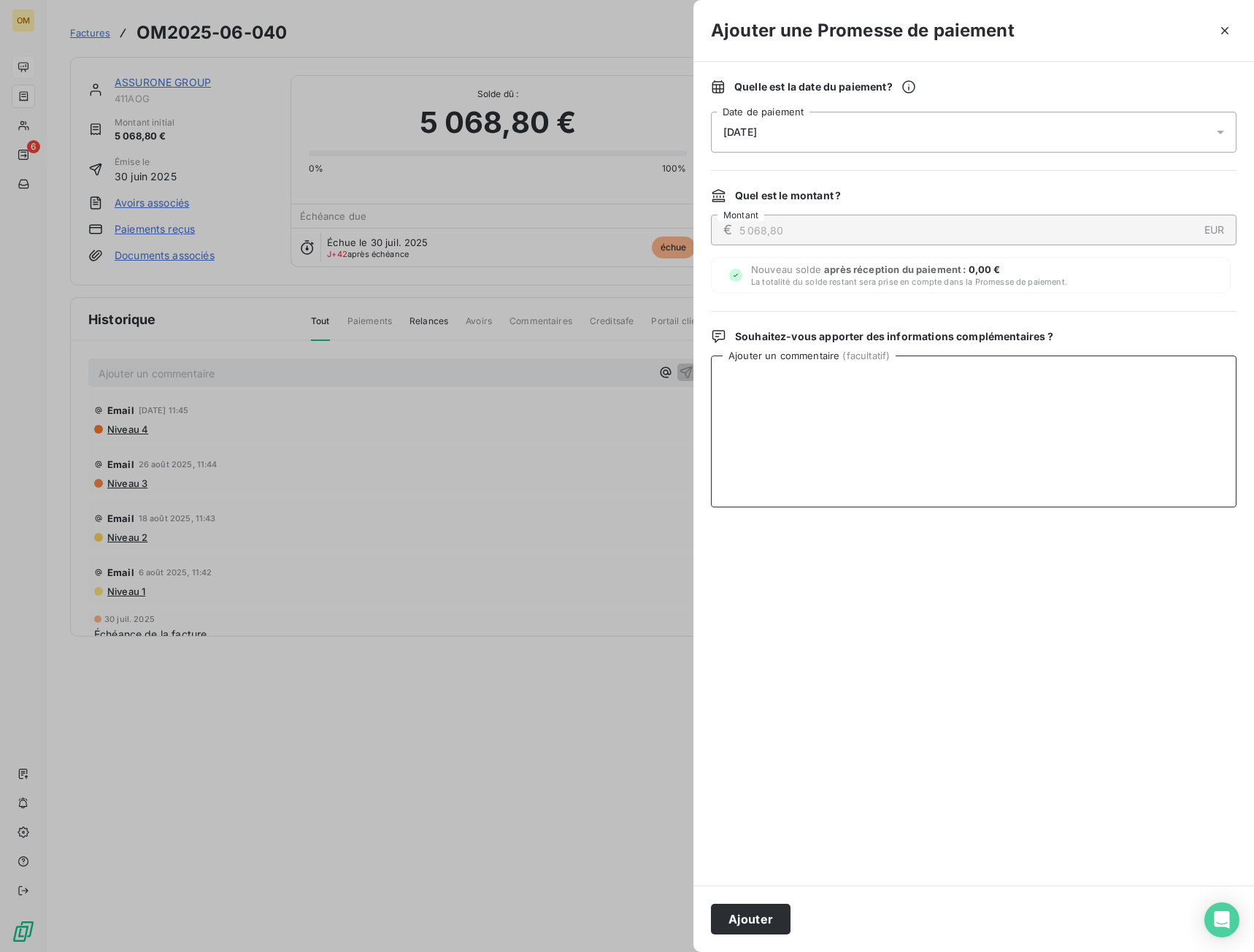
click at [930, 379] on textarea "Ajouter un commentaire ( facultatif )" at bounding box center [974, 432] width 526 height 152
paste textarea "VIRT DU 11/09"
type textarea "VIRT DU 11/09"
click at [797, 130] on div "[DATE]" at bounding box center [974, 133] width 526 height 41
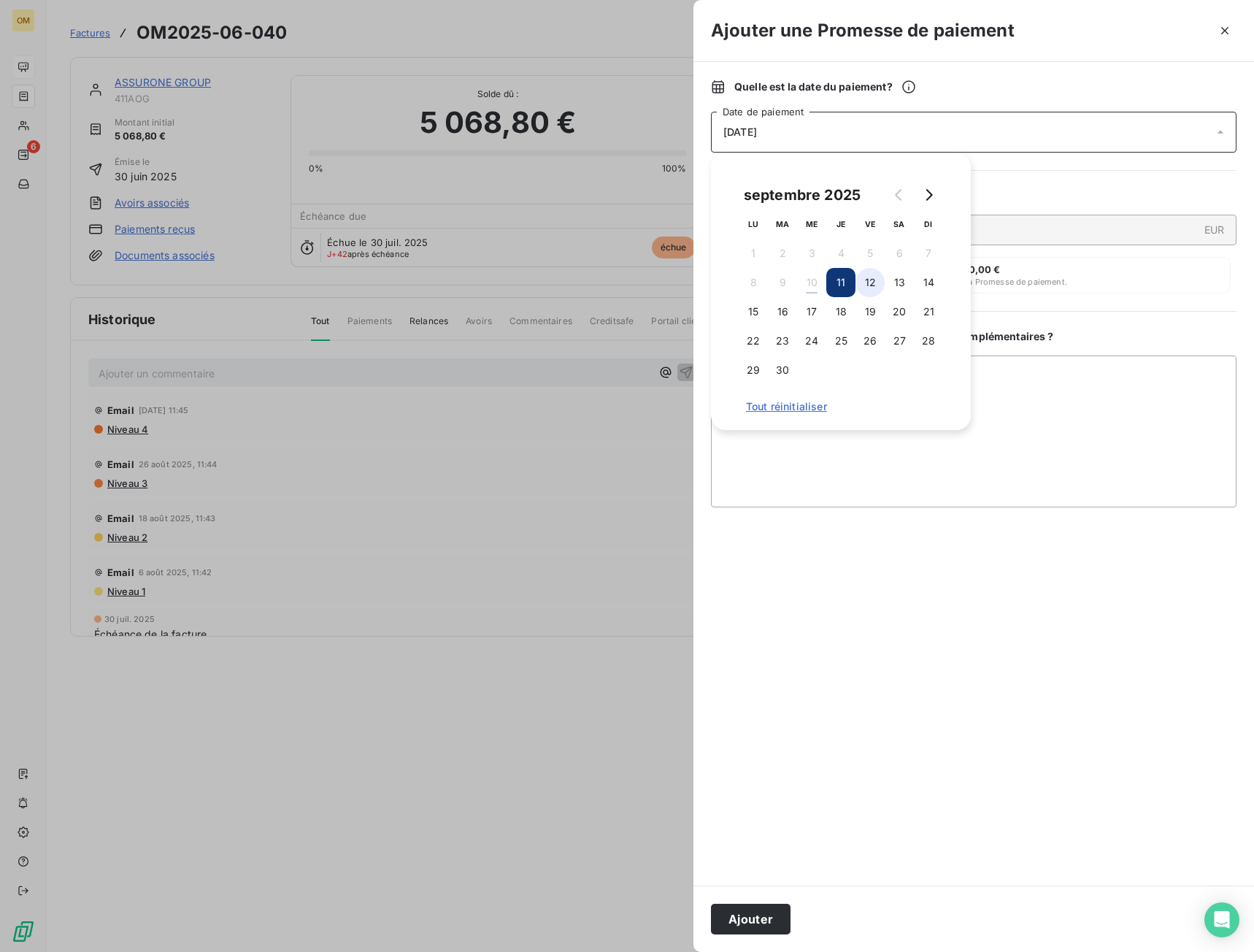
click at [869, 277] on button "12" at bounding box center [870, 282] width 29 height 29
click at [764, 920] on button "Ajouter" at bounding box center [751, 918] width 80 height 30
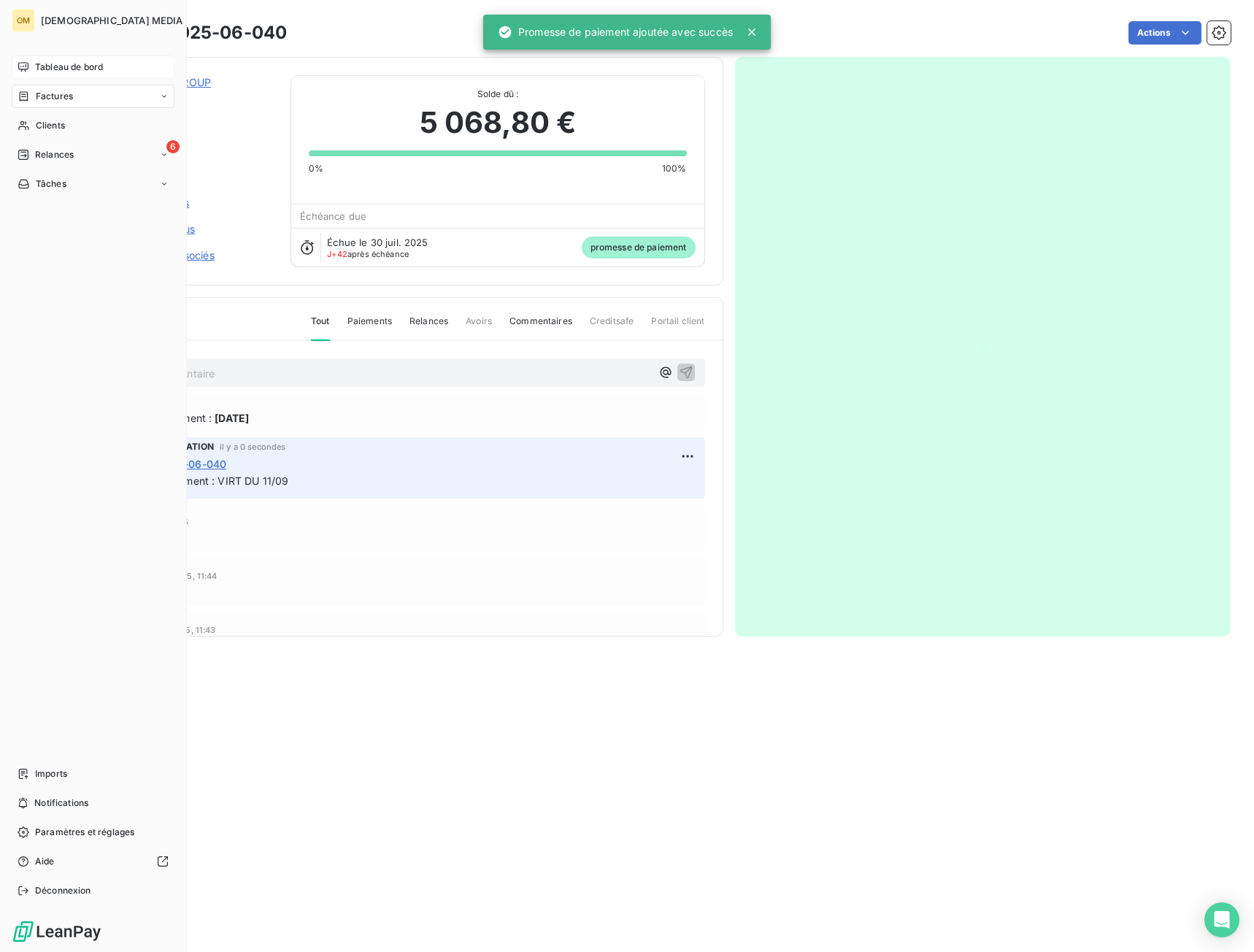
click at [36, 72] on span "Tableau de bord" at bounding box center [69, 68] width 68 height 13
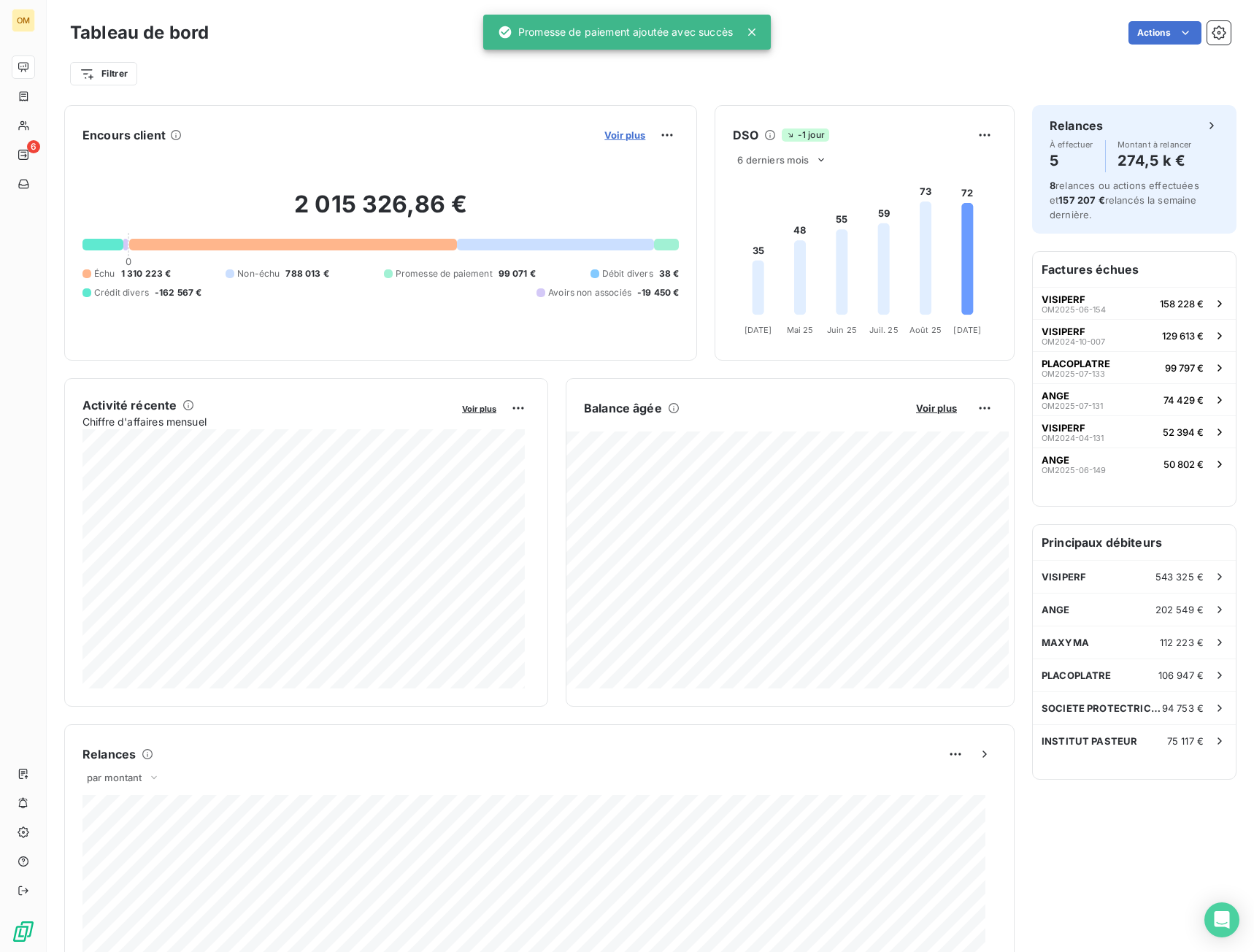
click at [622, 133] on span "Voir plus" at bounding box center [625, 135] width 41 height 12
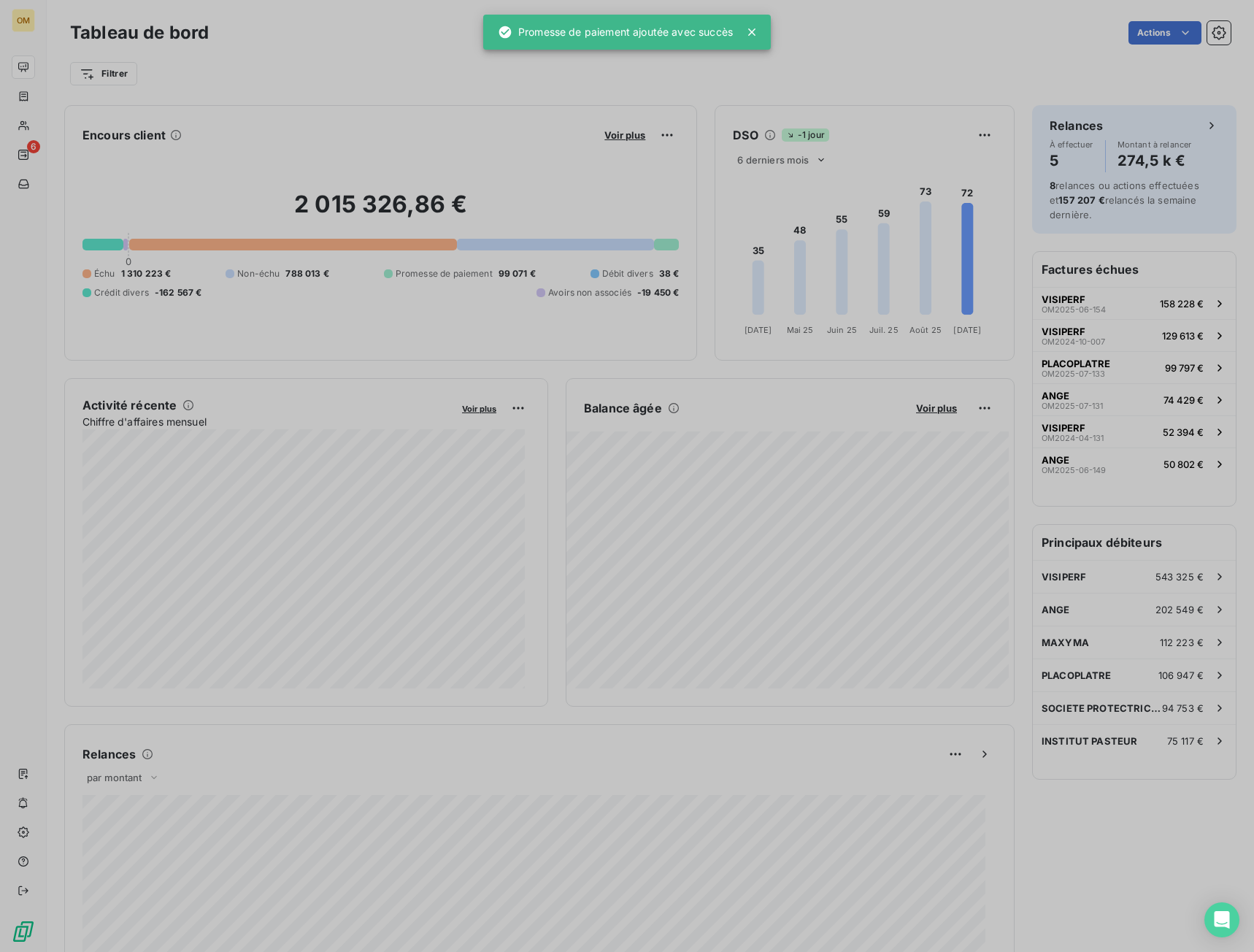
scroll to position [940, 550]
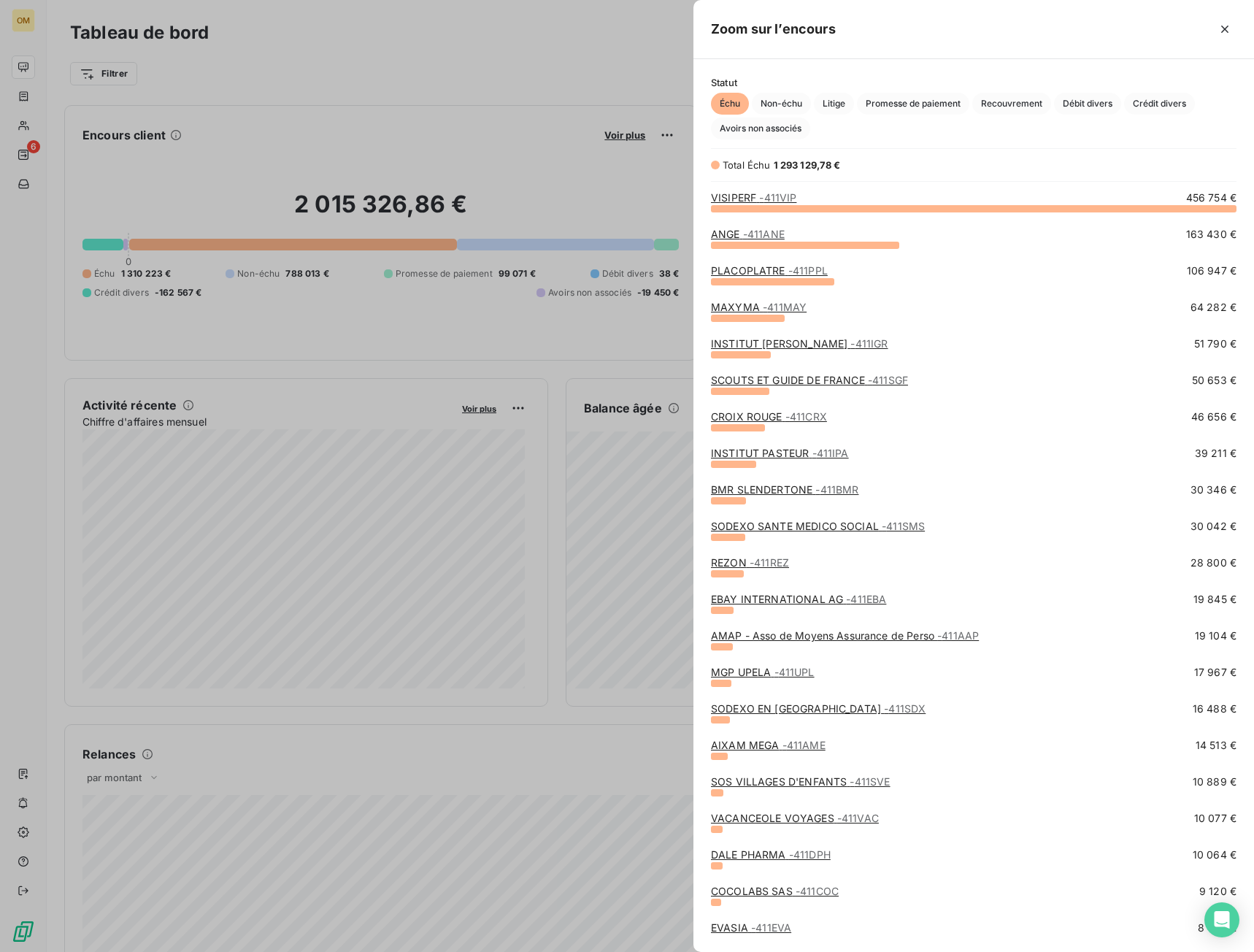
drag, startPoint x: 939, startPoint y: 110, endPoint x: 683, endPoint y: 138, distance: 257.5
click at [927, 109] on span "Promesse de paiement" at bounding box center [913, 104] width 112 height 22
